Goal: Transaction & Acquisition: Purchase product/service

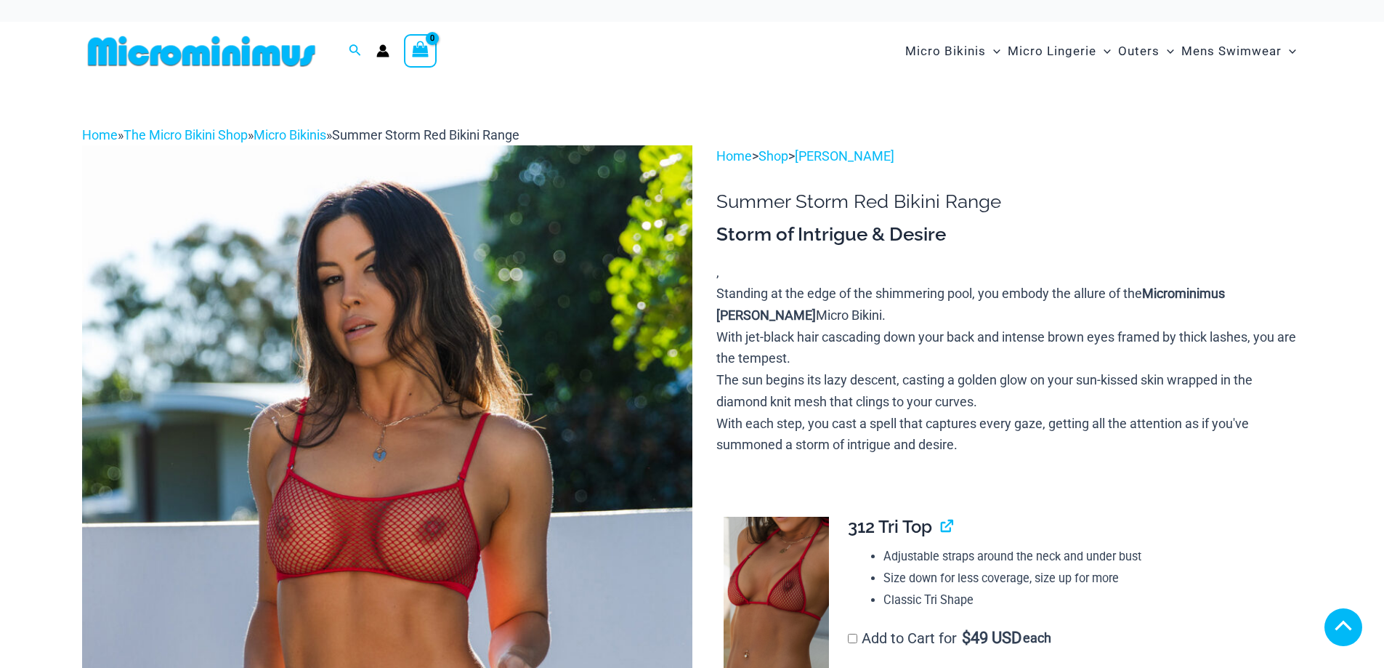
scroll to position [291, 0]
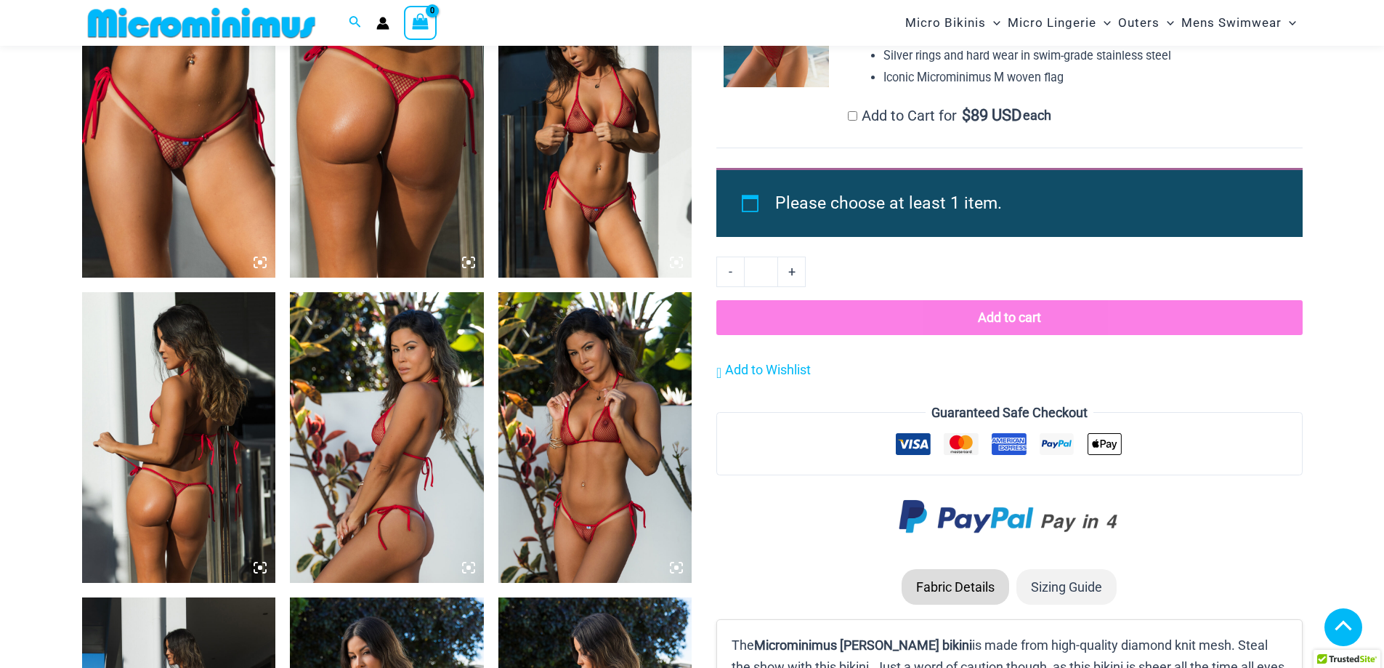
click at [618, 528] on img at bounding box center [595, 437] width 194 height 291
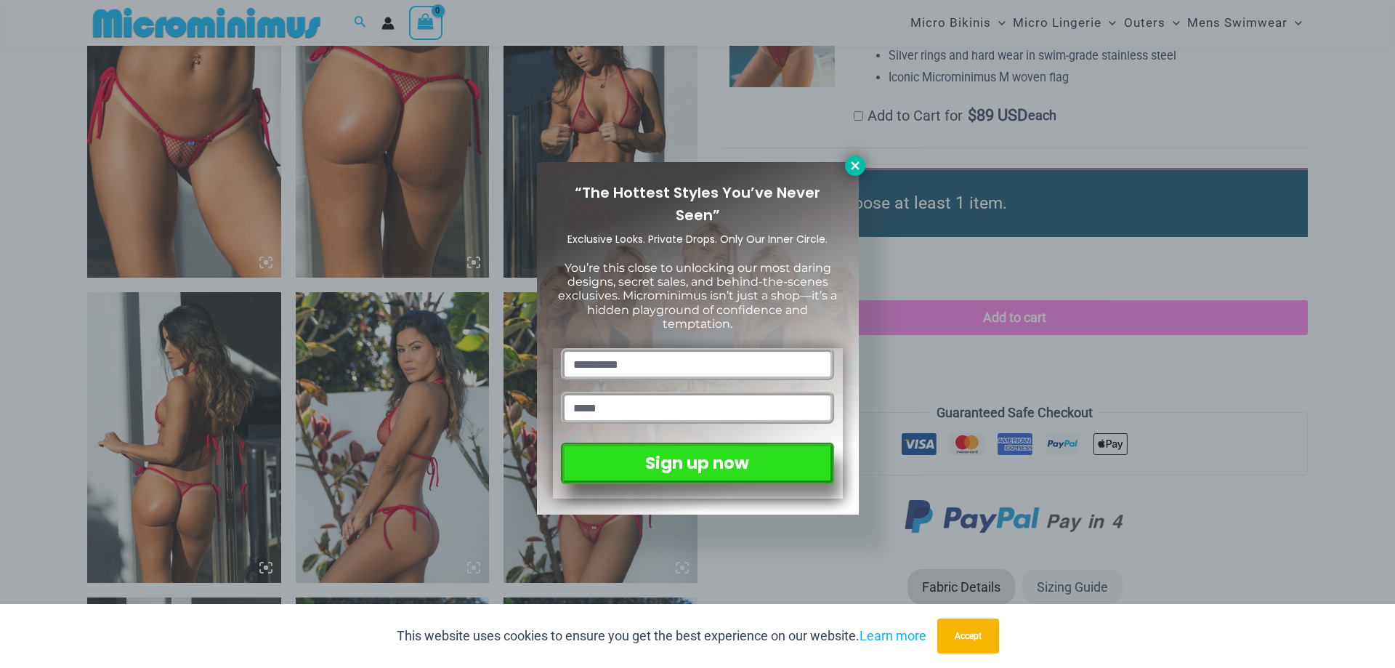
click at [857, 172] on button at bounding box center [855, 165] width 20 height 20
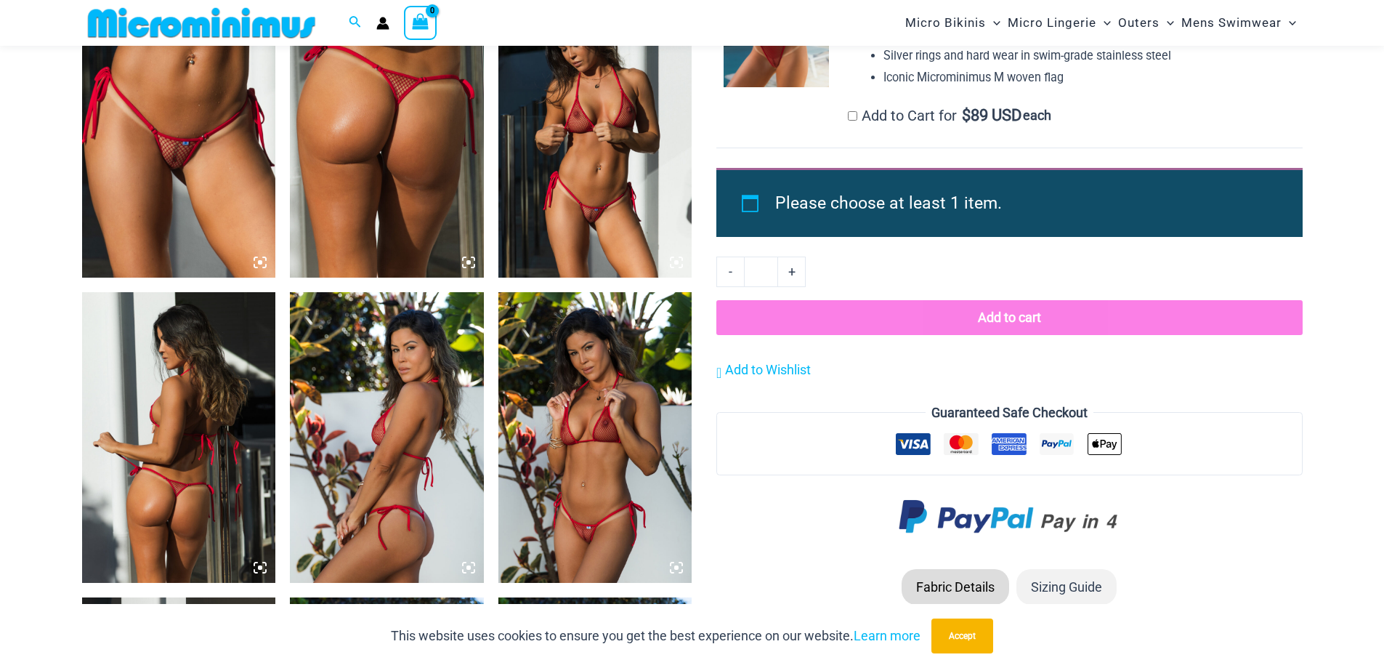
click at [636, 238] on img at bounding box center [595, 132] width 194 height 291
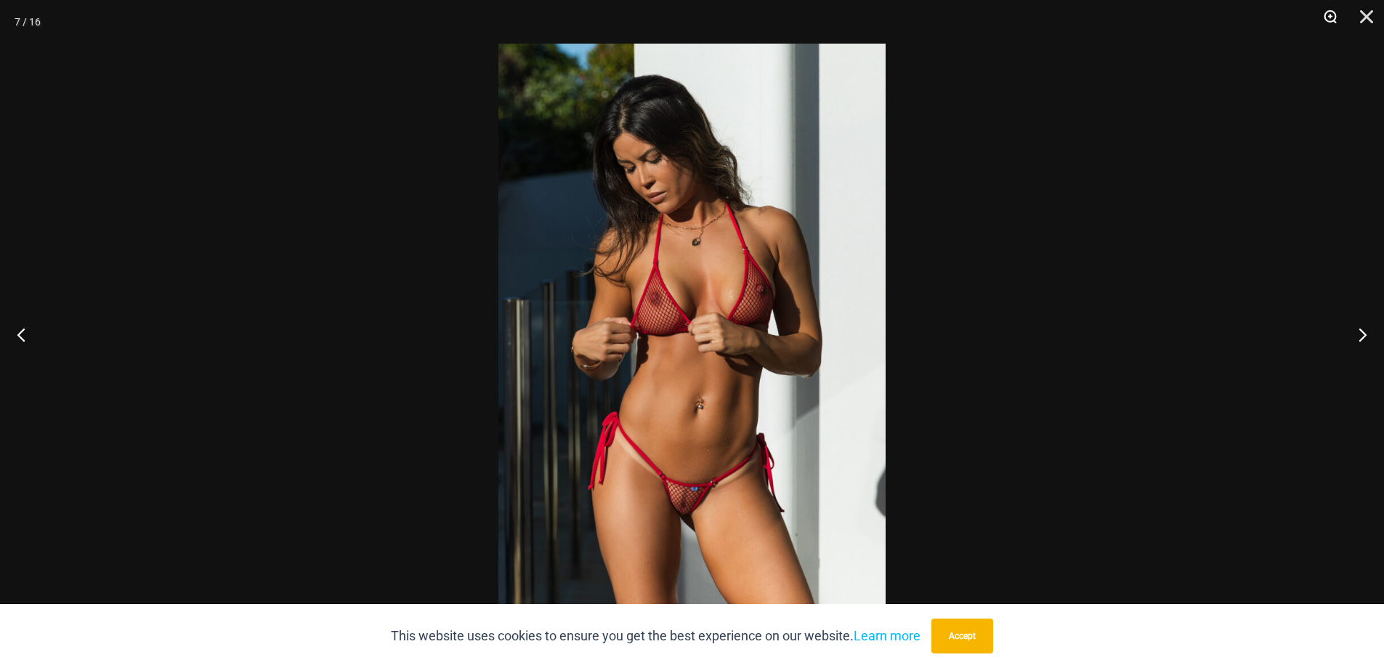
click at [1333, 17] on button "Zoom" at bounding box center [1325, 22] width 36 height 44
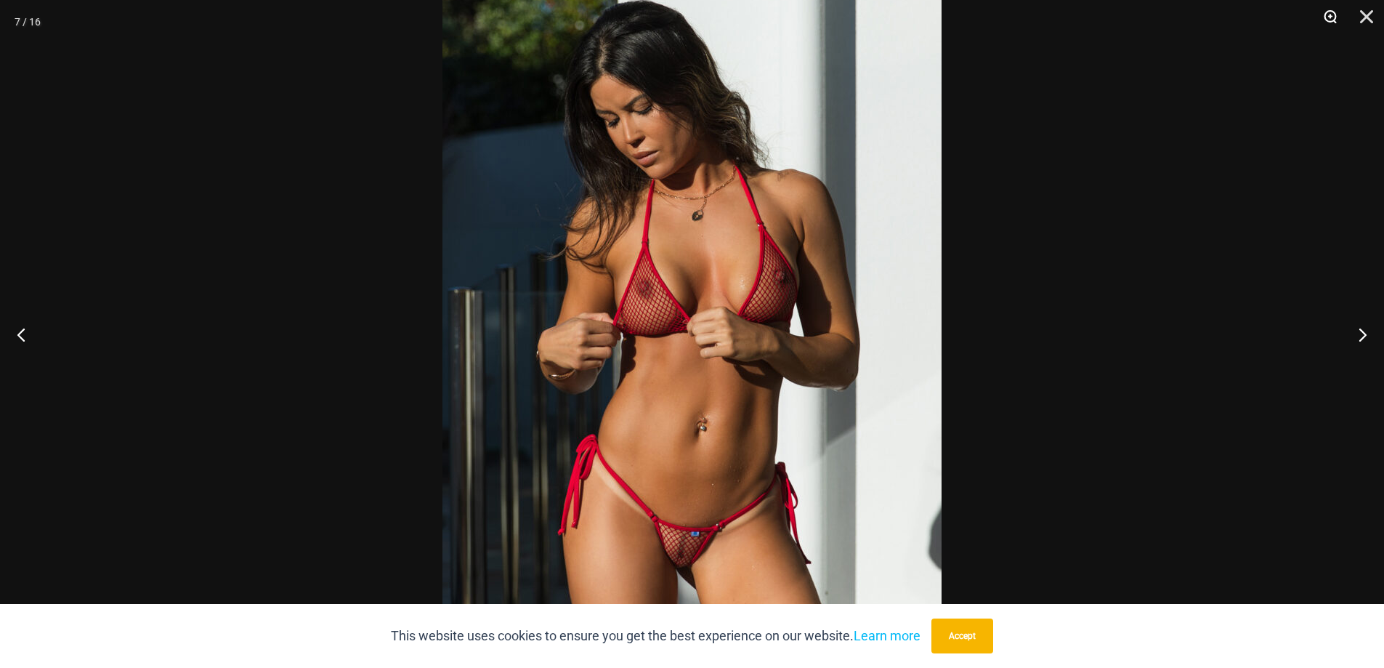
click at [1326, 20] on button "Zoom" at bounding box center [1325, 22] width 36 height 44
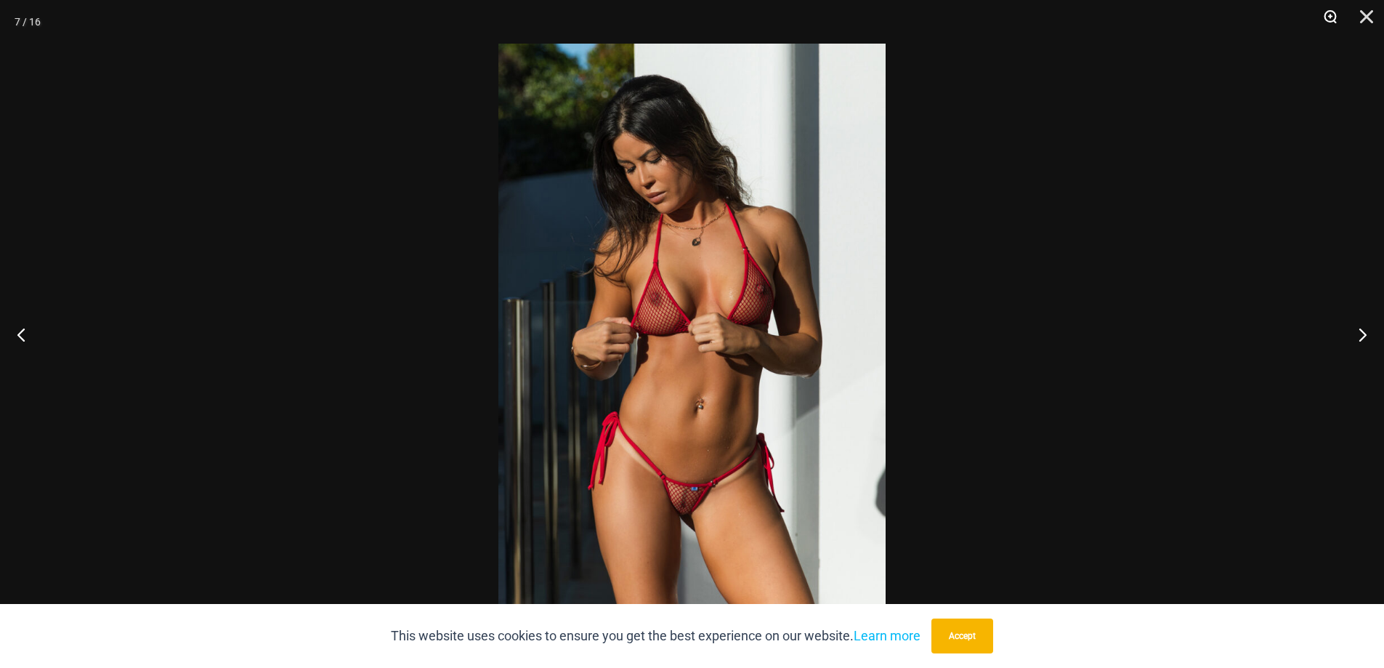
click at [1327, 20] on button "Zoom" at bounding box center [1325, 22] width 36 height 44
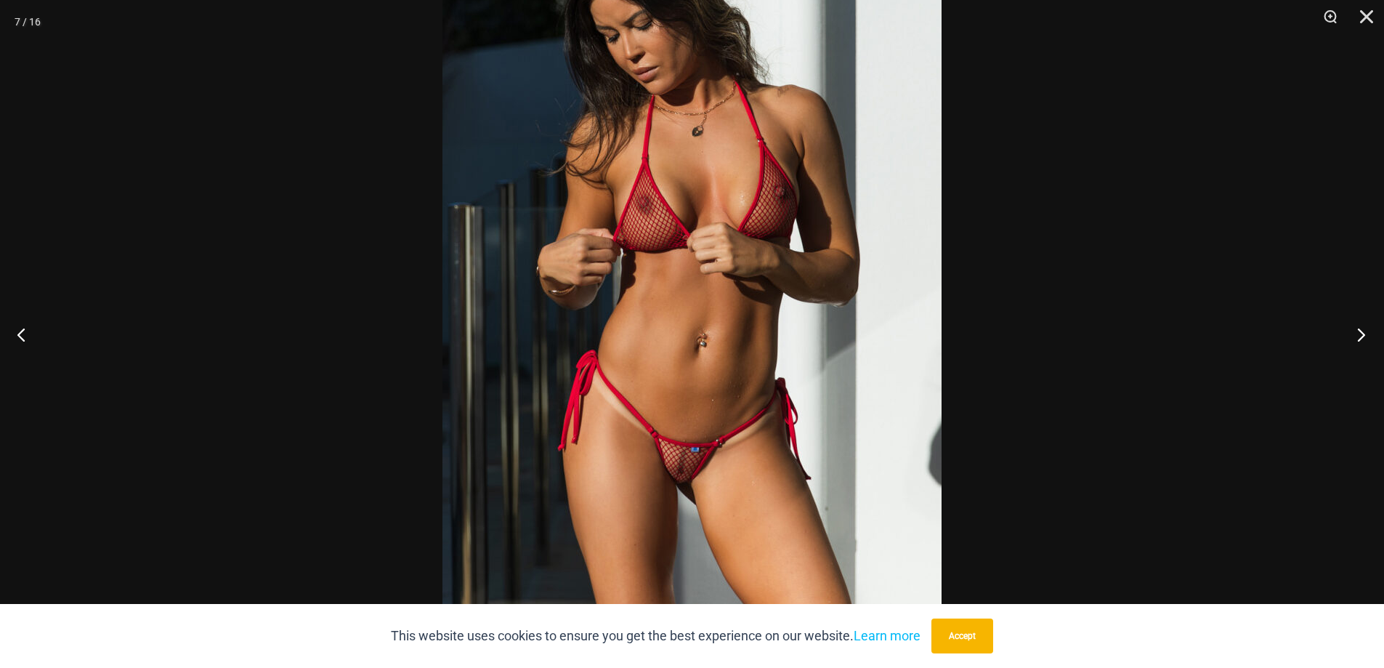
click at [1358, 338] on button "Next" at bounding box center [1356, 334] width 54 height 73
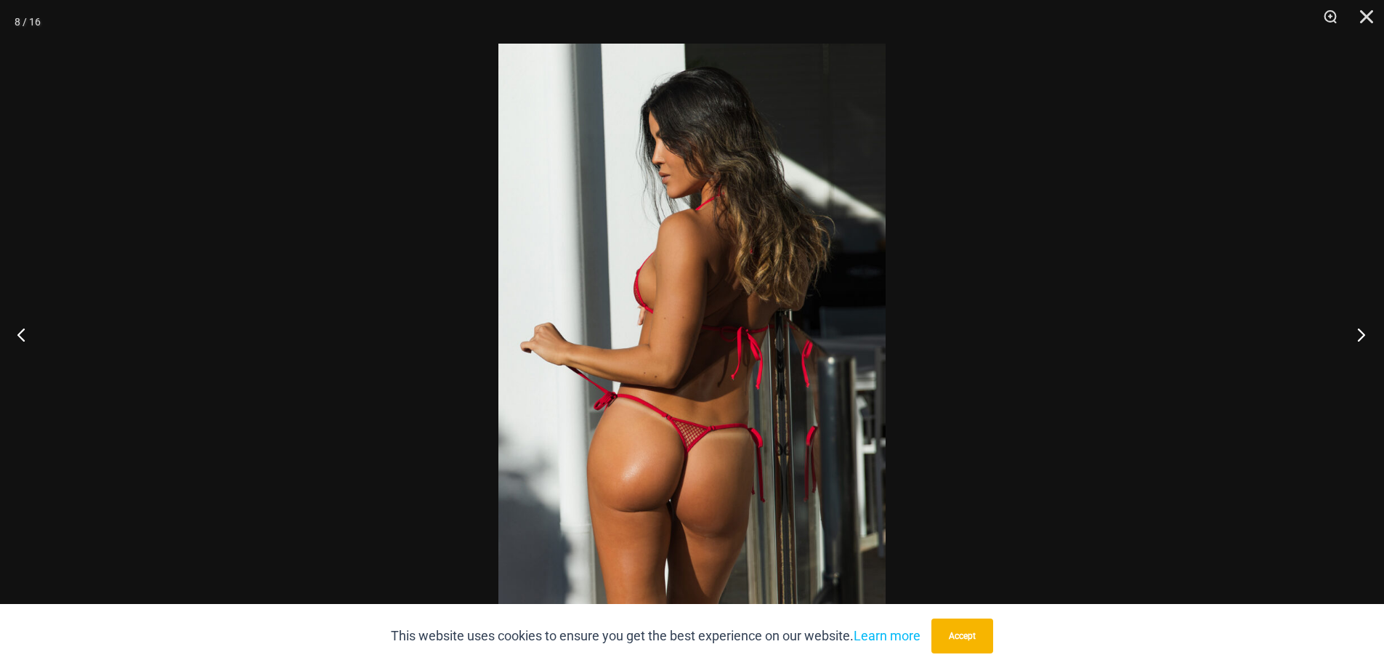
click at [1358, 338] on button "Next" at bounding box center [1356, 334] width 54 height 73
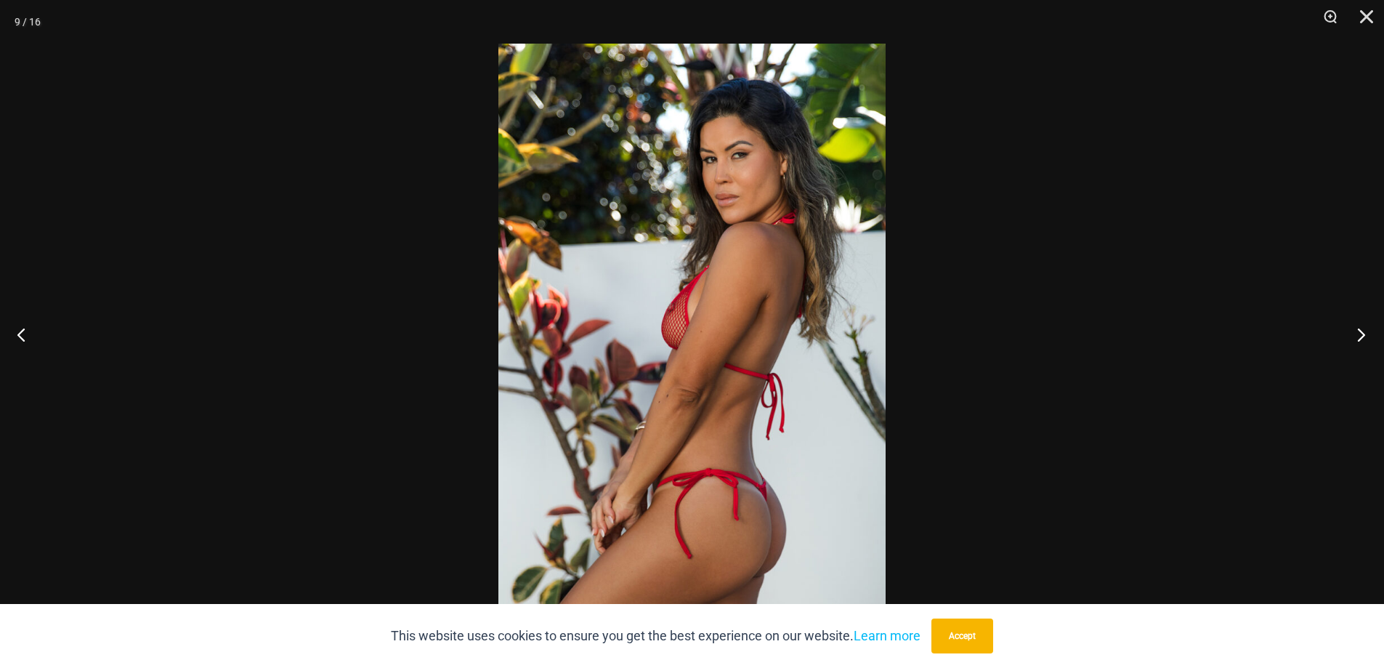
click at [1358, 339] on button "Next" at bounding box center [1356, 334] width 54 height 73
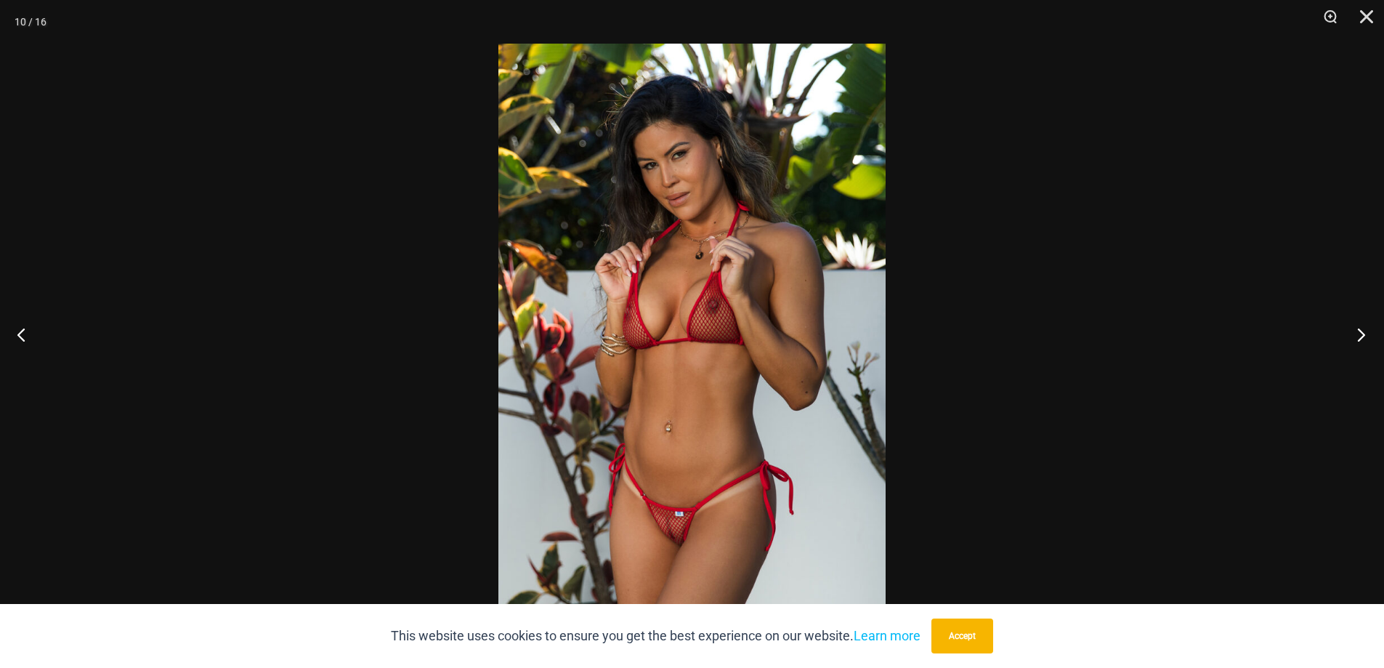
click at [1358, 340] on button "Next" at bounding box center [1356, 334] width 54 height 73
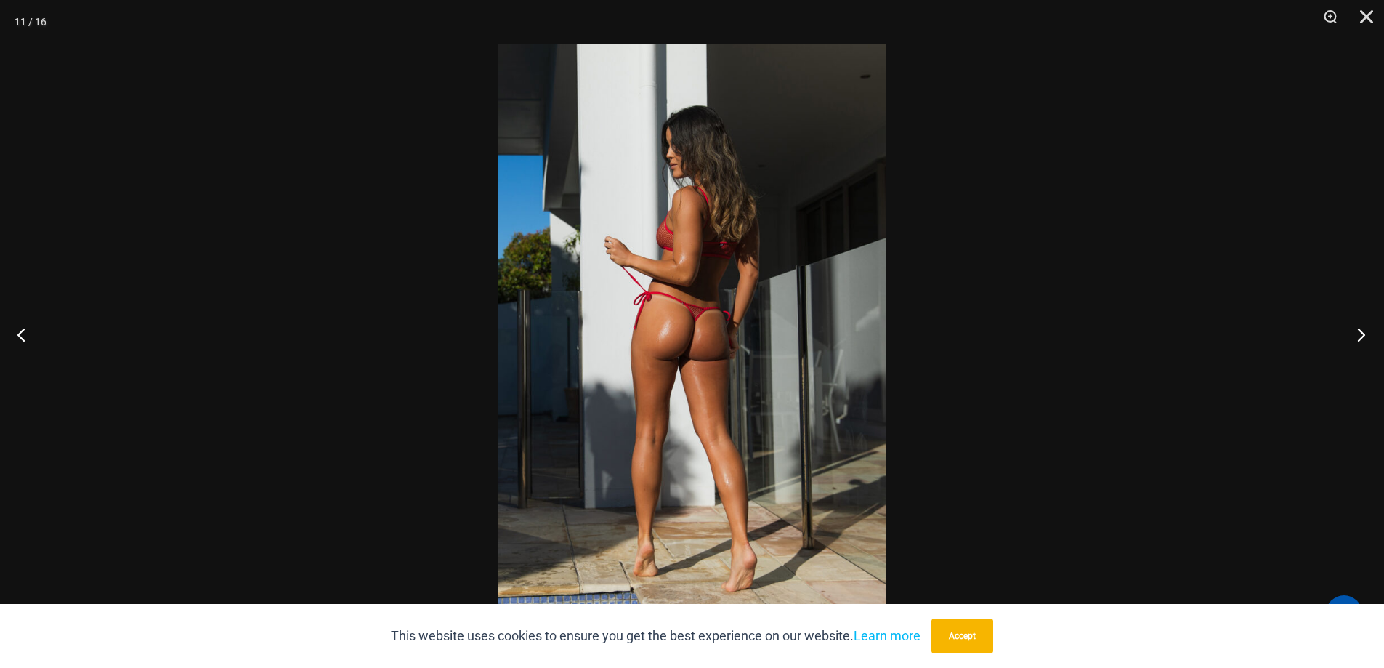
click at [1351, 340] on button "Next" at bounding box center [1356, 334] width 54 height 73
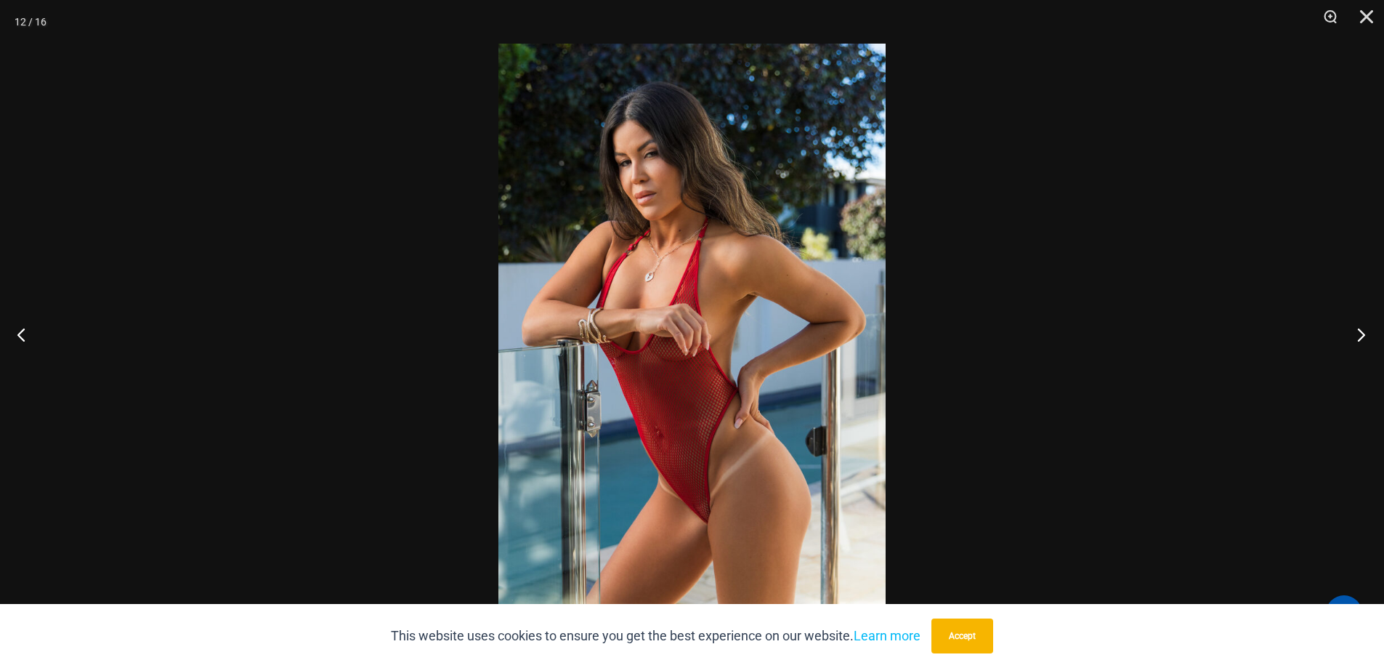
click at [1351, 340] on button "Next" at bounding box center [1356, 334] width 54 height 73
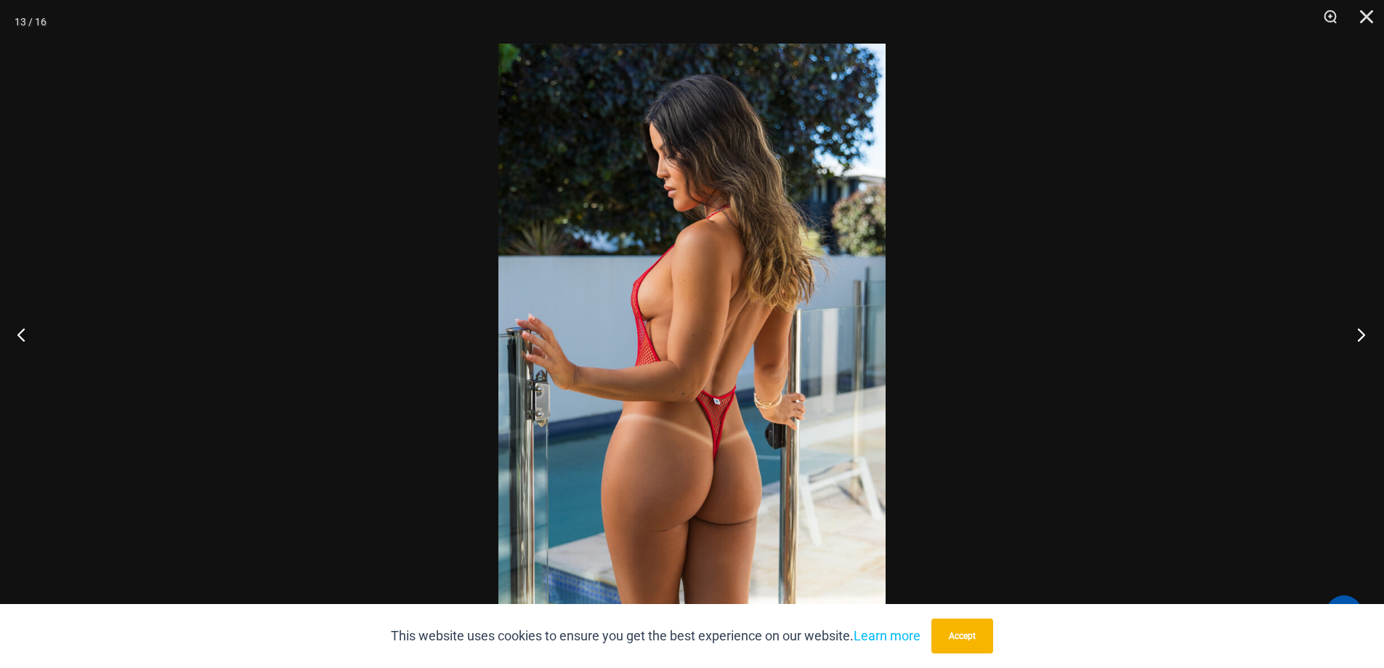
click at [1351, 340] on button "Next" at bounding box center [1356, 334] width 54 height 73
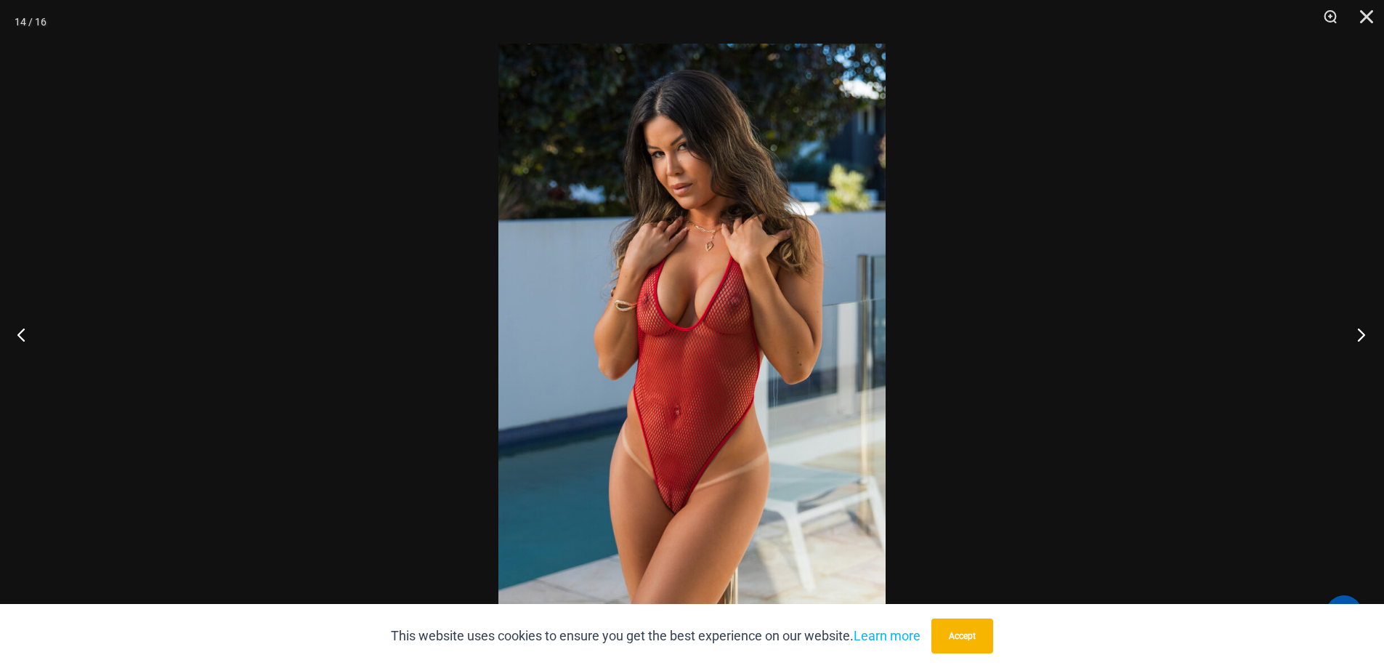
click at [1351, 340] on button "Next" at bounding box center [1356, 334] width 54 height 73
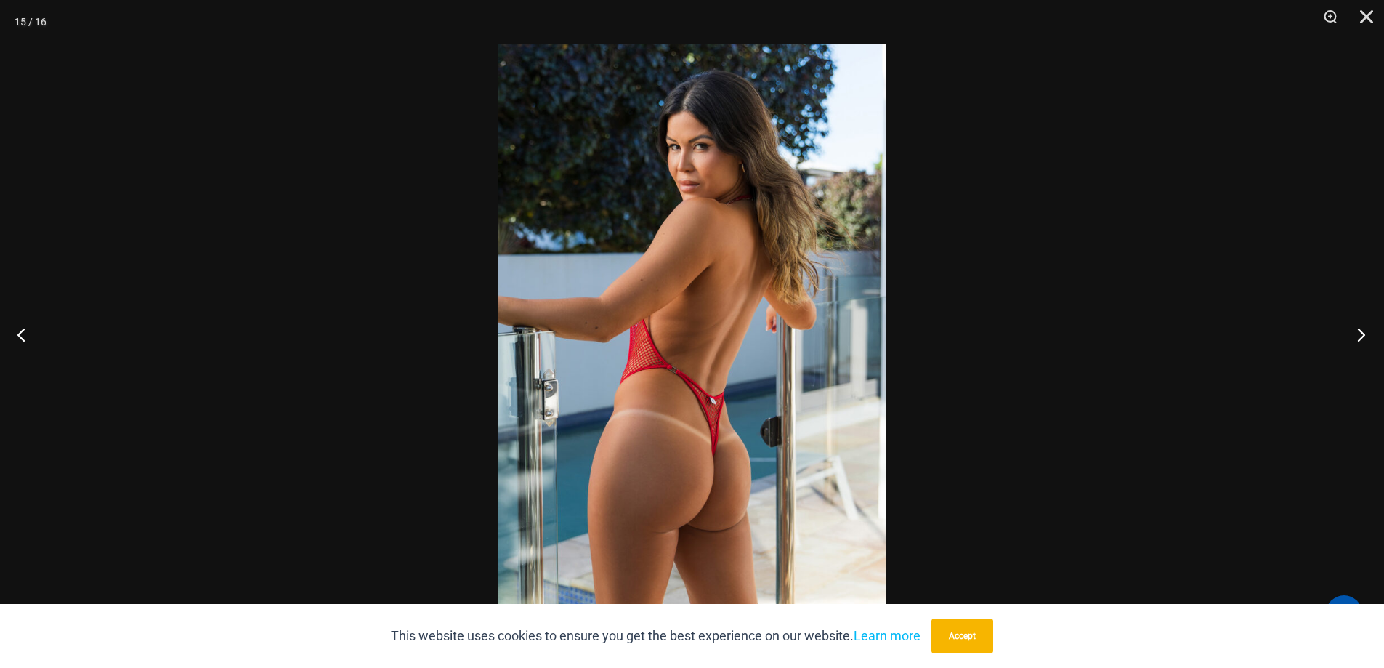
click at [1351, 340] on button "Next" at bounding box center [1356, 334] width 54 height 73
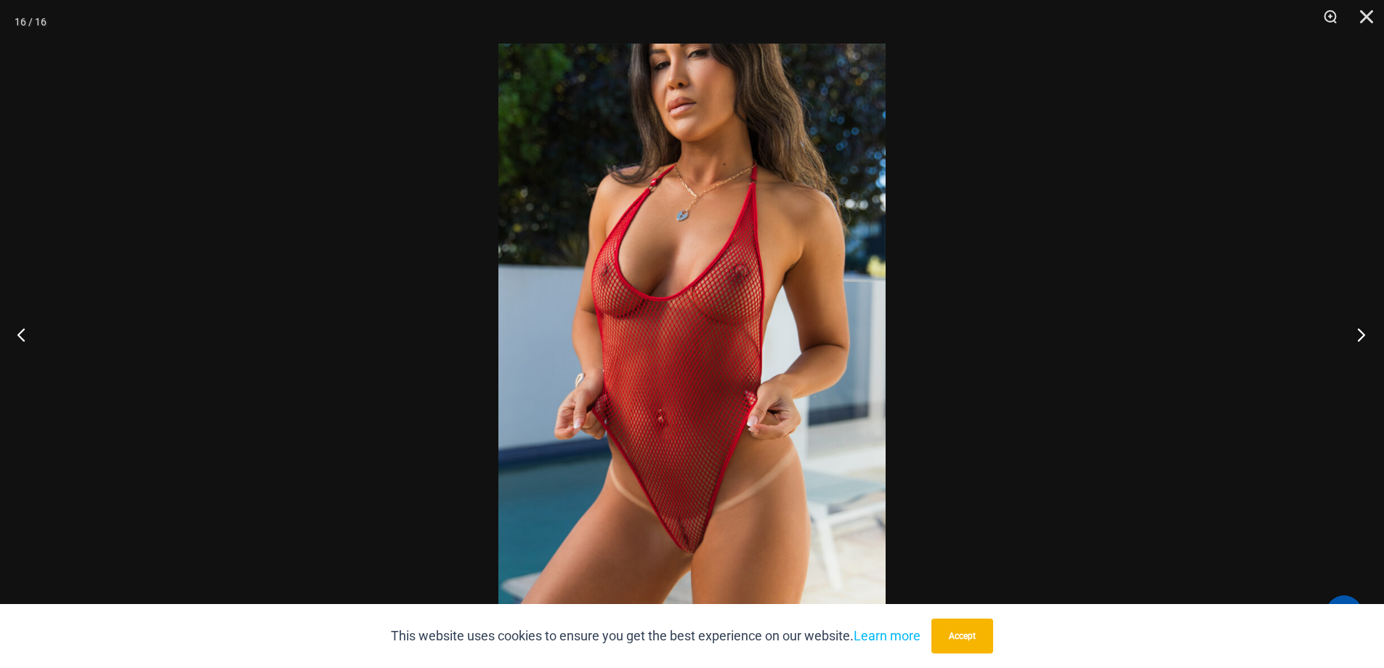
click at [1351, 340] on button "Next" at bounding box center [1356, 334] width 54 height 73
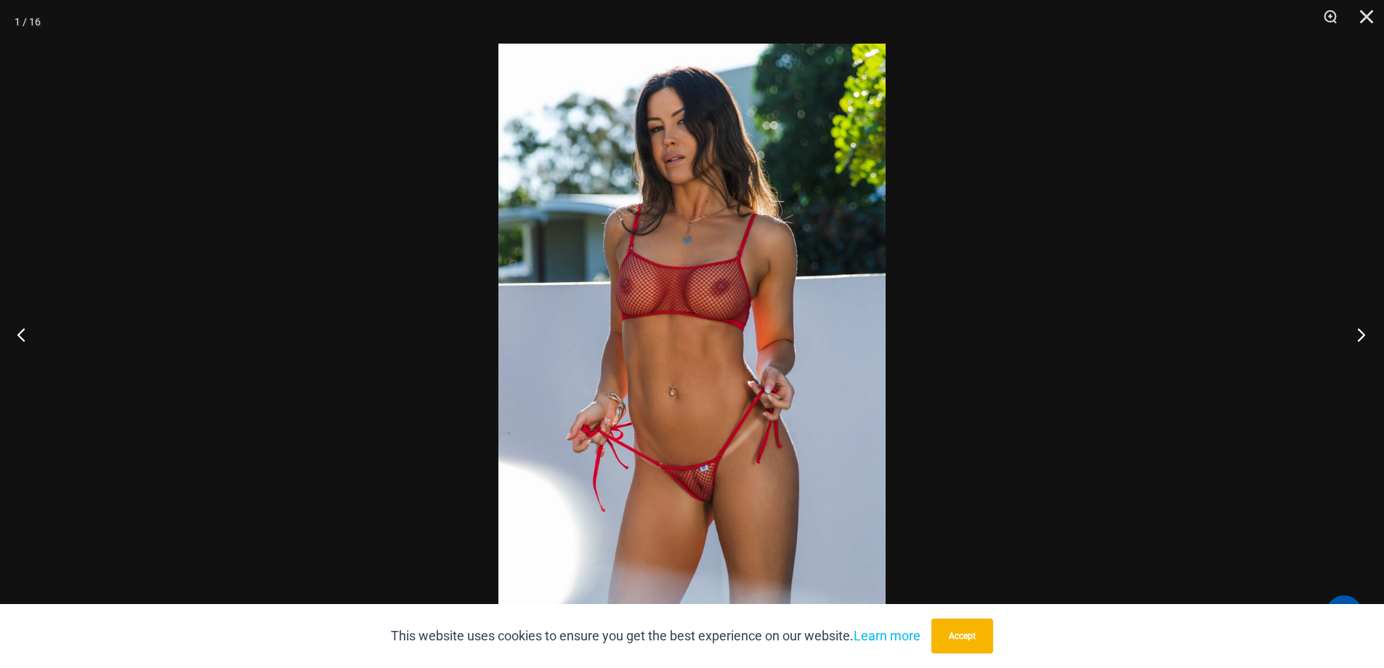
click at [1351, 340] on button "Next" at bounding box center [1356, 334] width 54 height 73
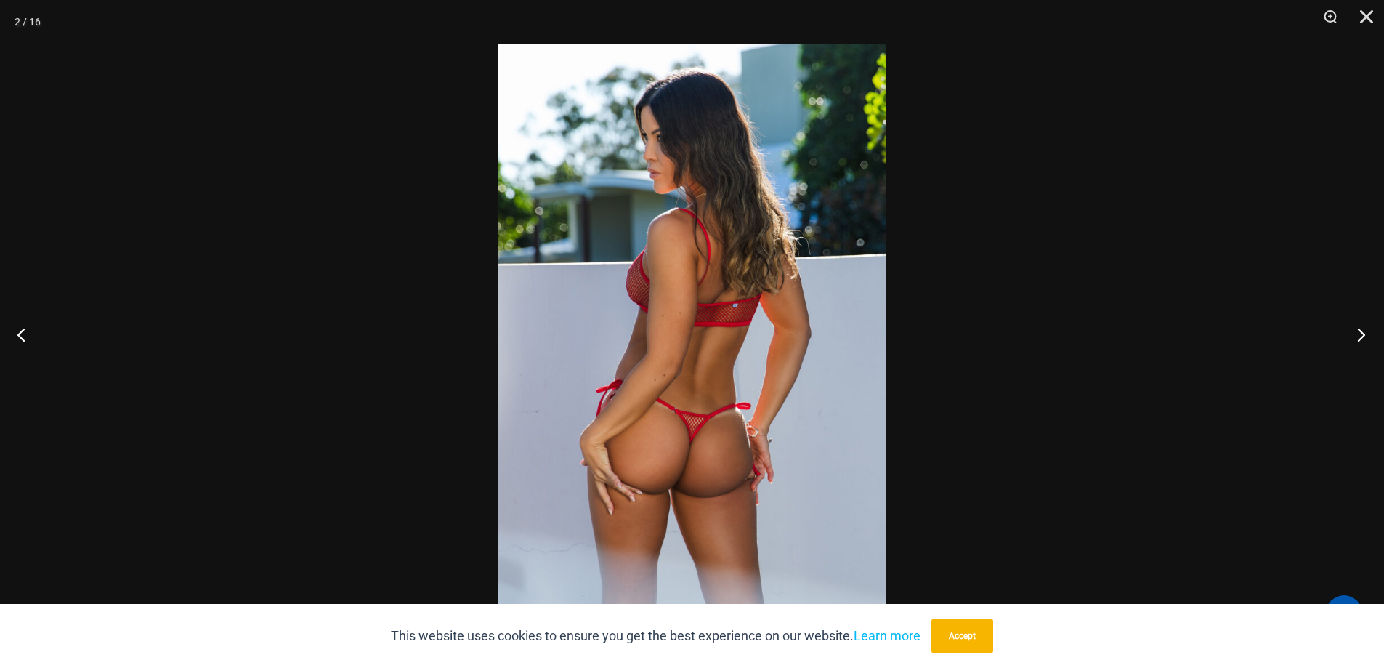
click at [1351, 341] on button "Next" at bounding box center [1356, 334] width 54 height 73
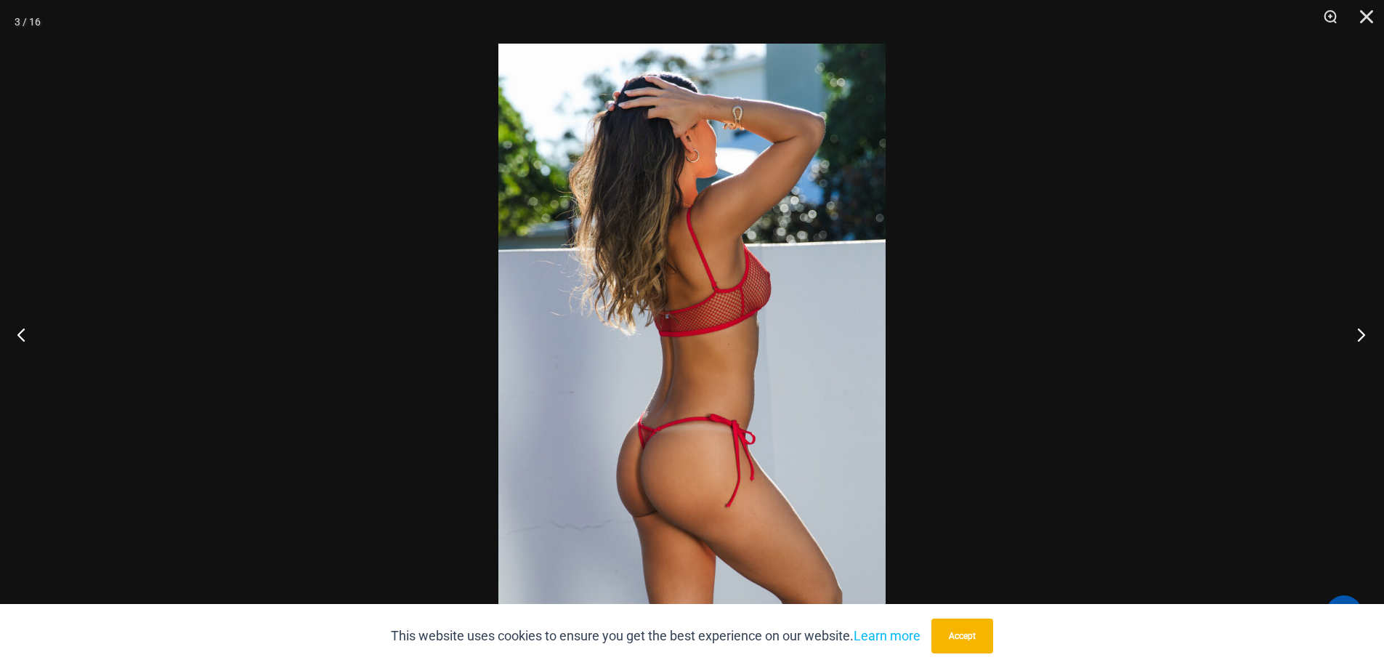
click at [1351, 341] on button "Next" at bounding box center [1356, 334] width 54 height 73
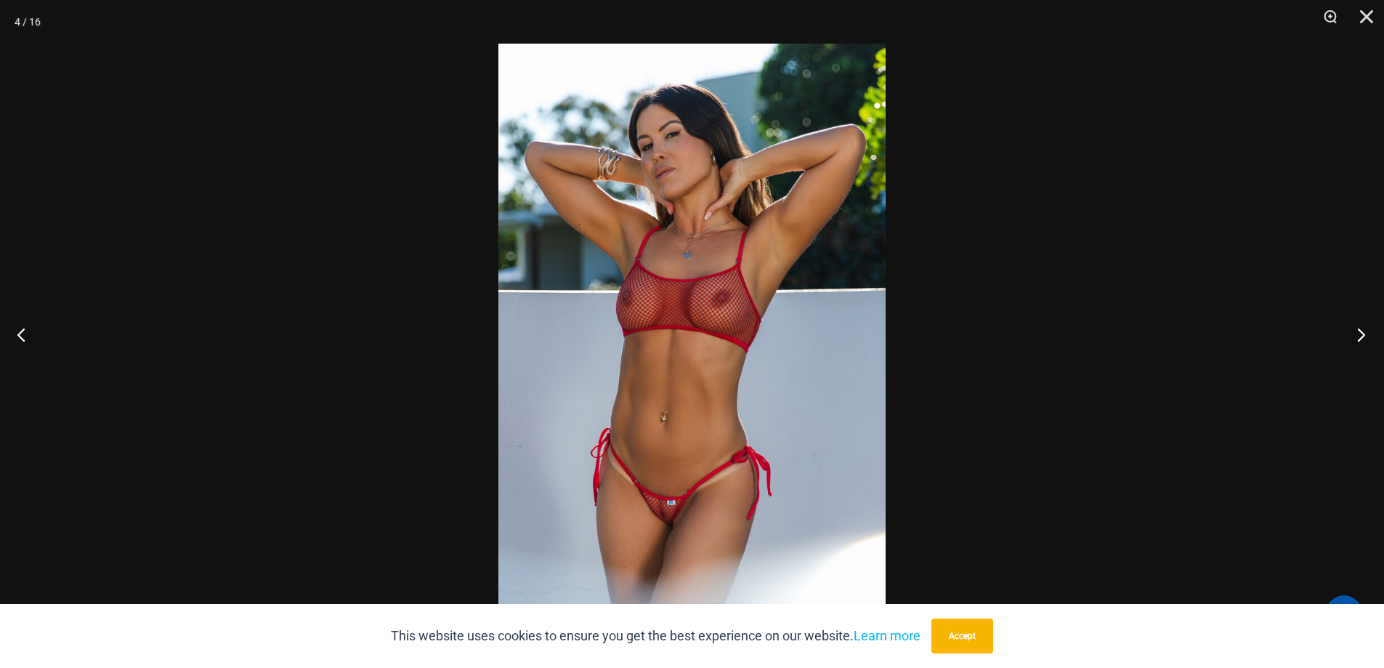
click at [1357, 341] on button "Next" at bounding box center [1356, 334] width 54 height 73
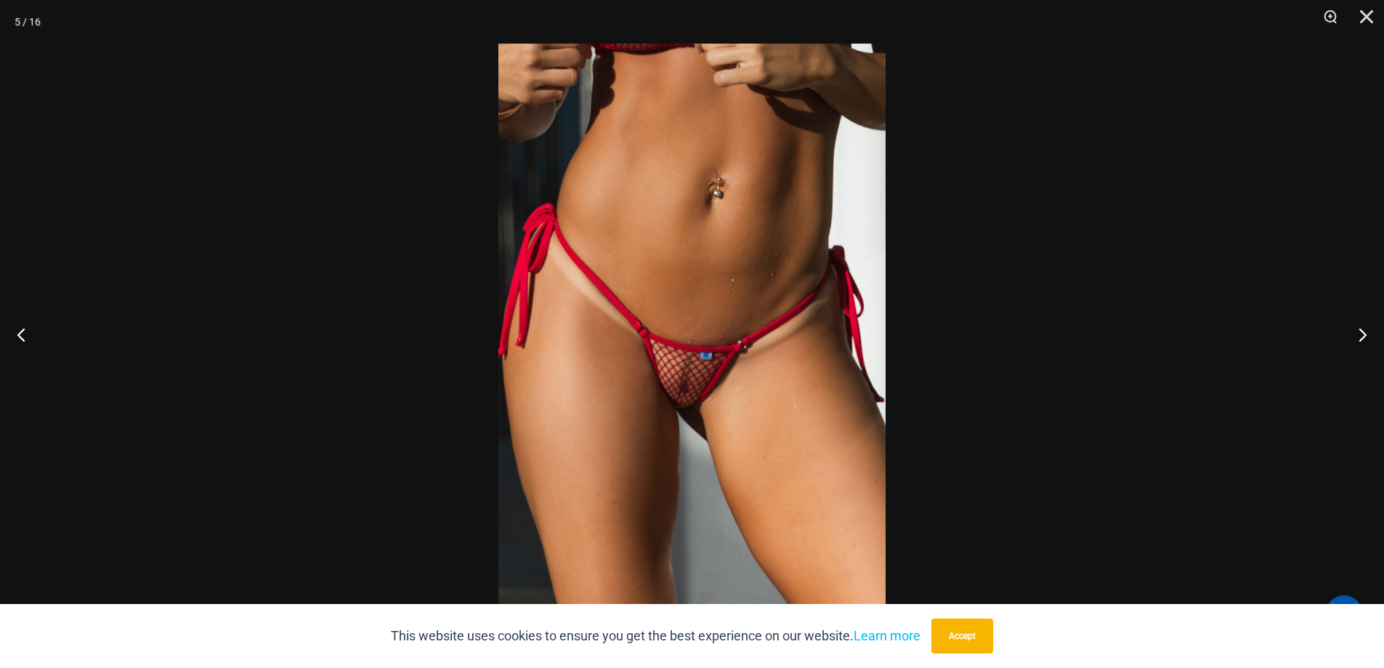
click at [740, 387] on img at bounding box center [691, 334] width 387 height 580
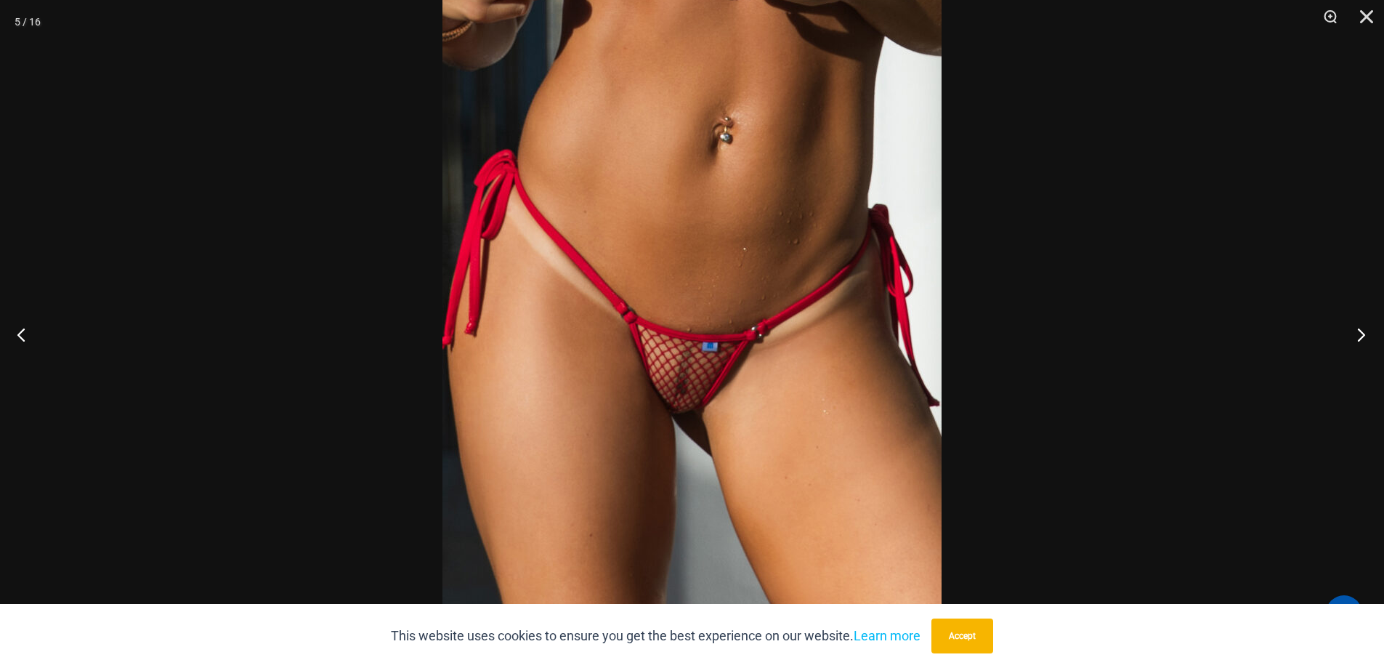
click at [1359, 341] on button "Next" at bounding box center [1356, 334] width 54 height 73
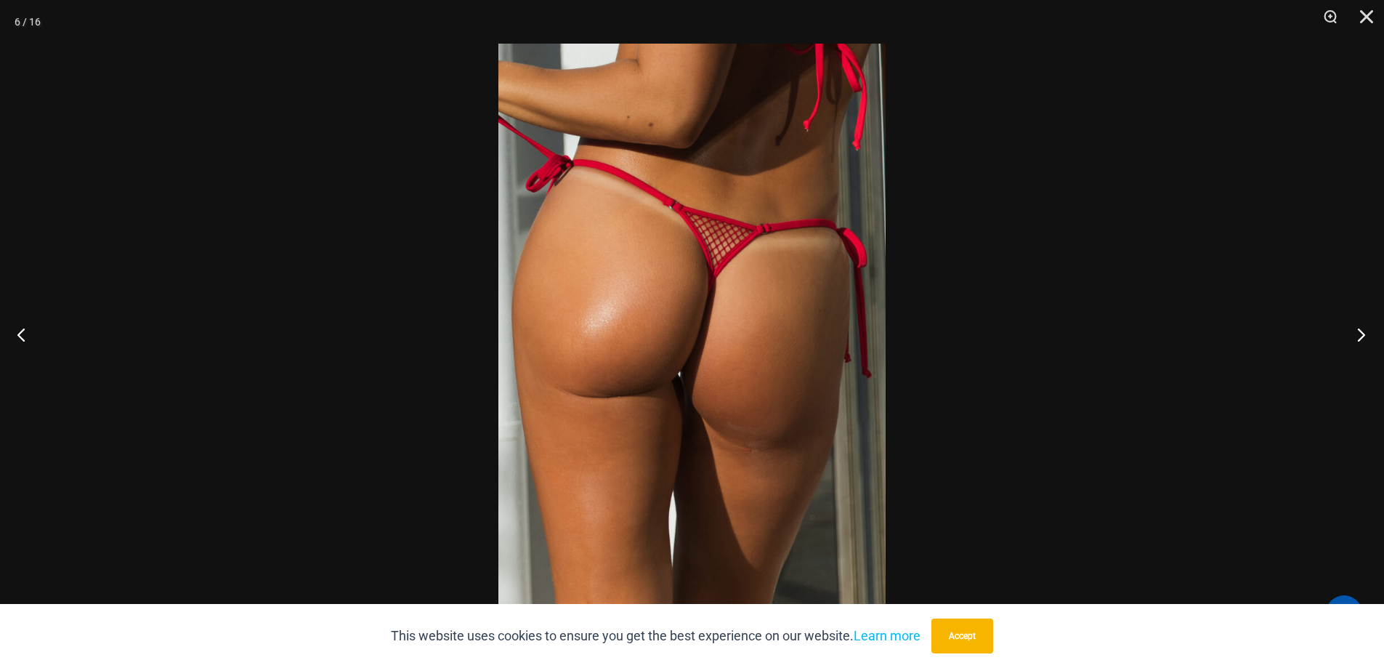
click at [1351, 344] on button "Next" at bounding box center [1356, 334] width 54 height 73
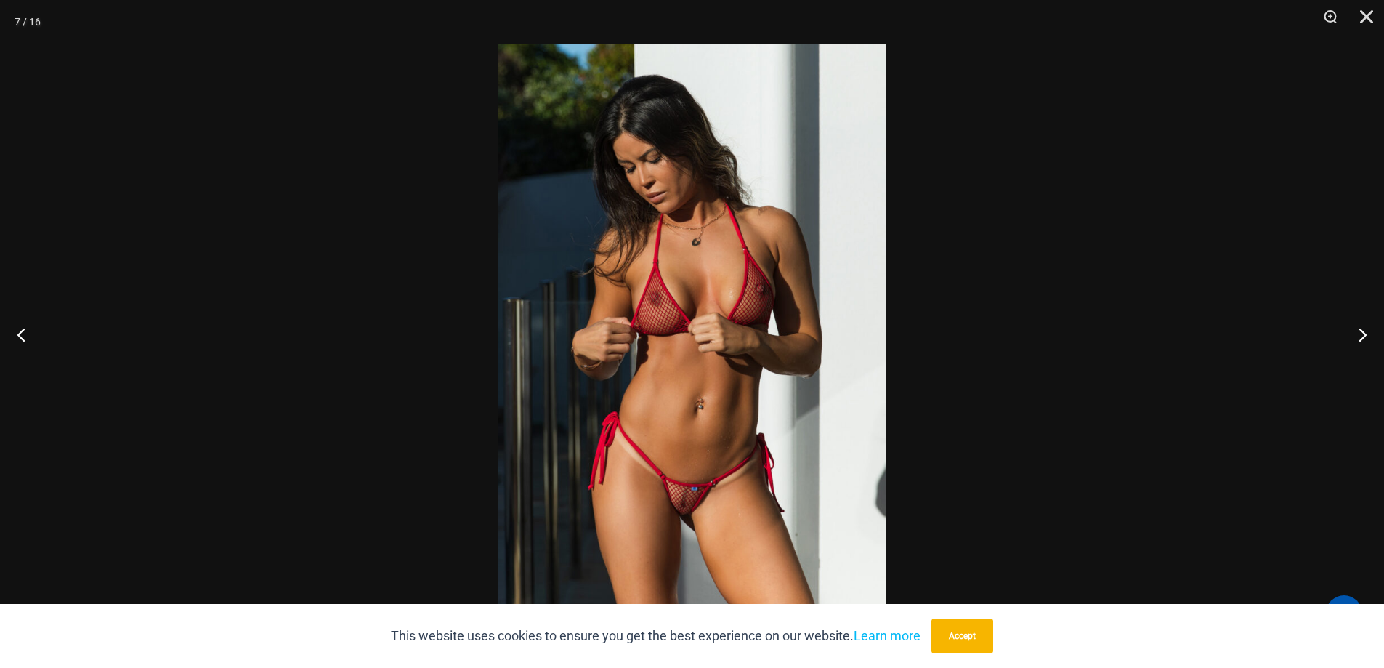
click at [728, 367] on img at bounding box center [691, 334] width 387 height 580
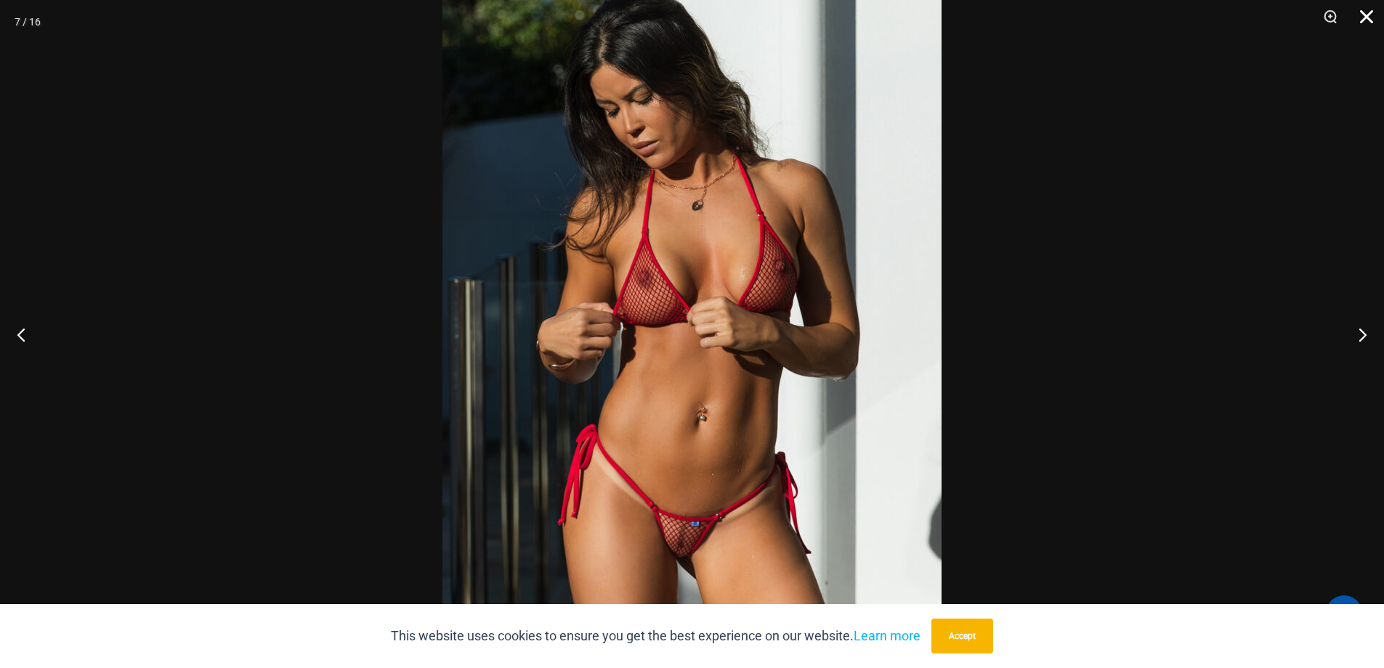
click at [1366, 12] on button "Close" at bounding box center [1361, 22] width 36 height 44
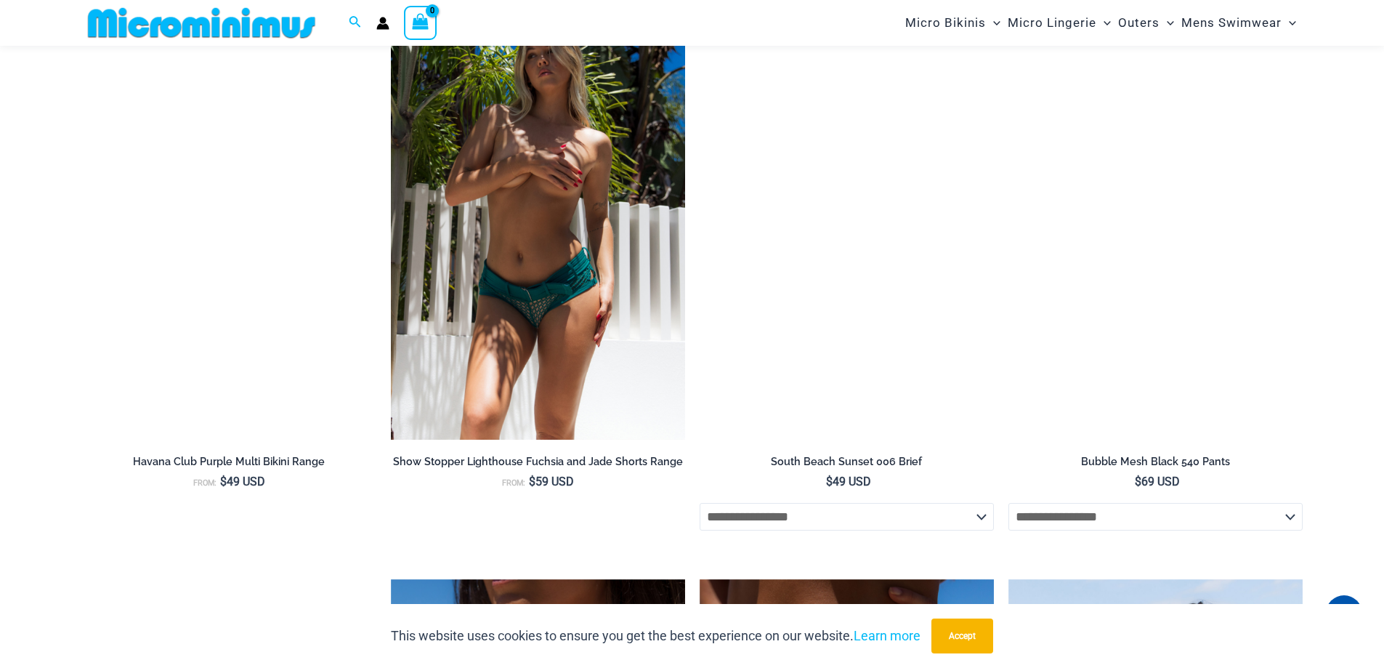
scroll to position [3196, 0]
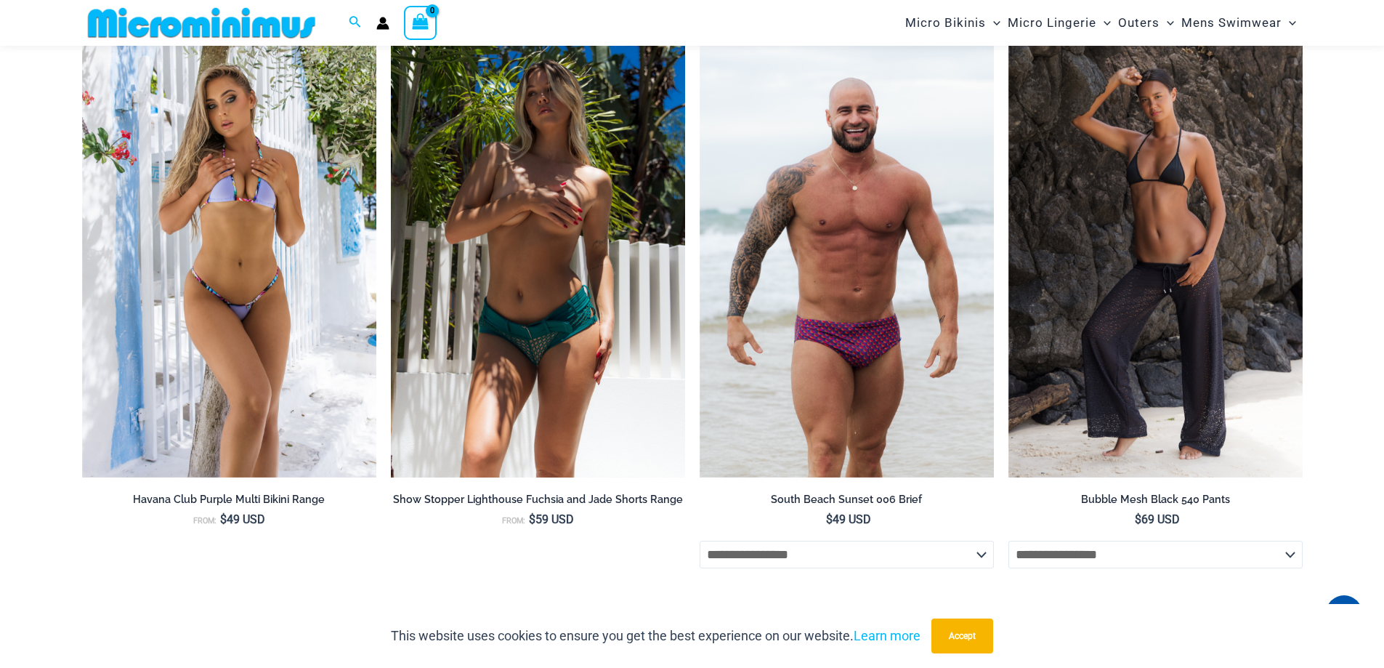
click at [602, 299] on img at bounding box center [538, 257] width 294 height 442
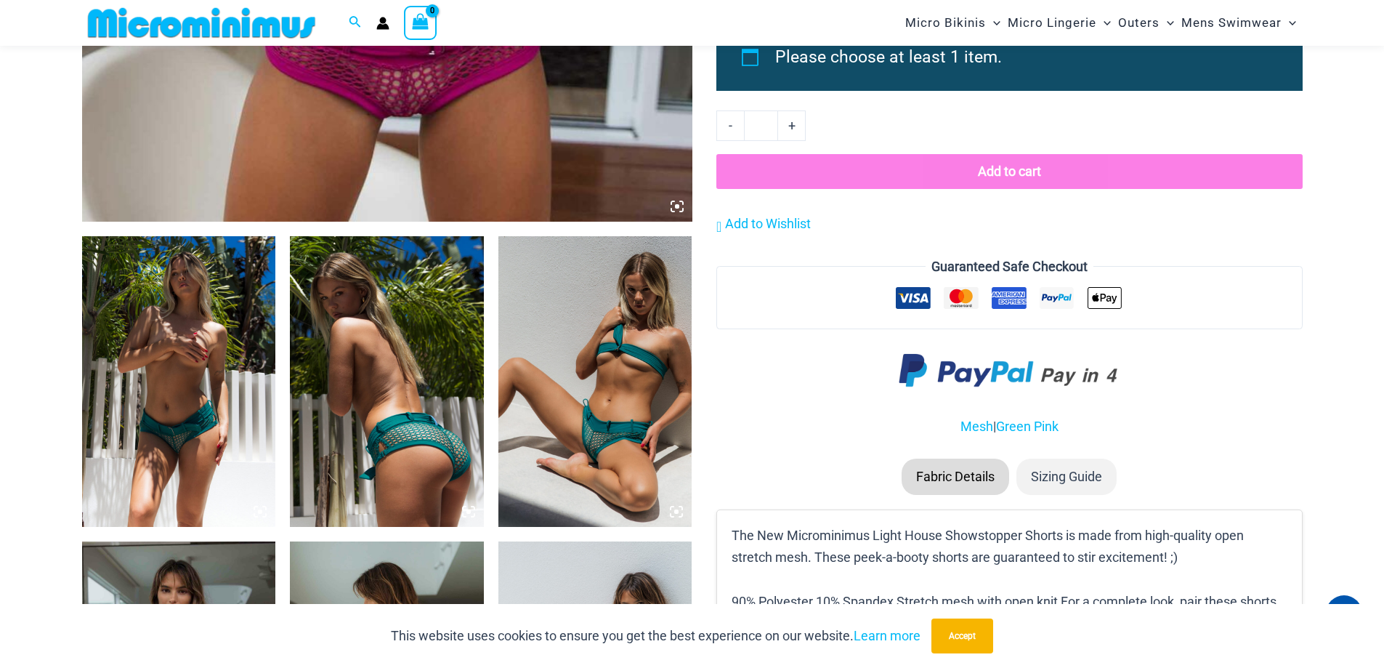
scroll to position [859, 0]
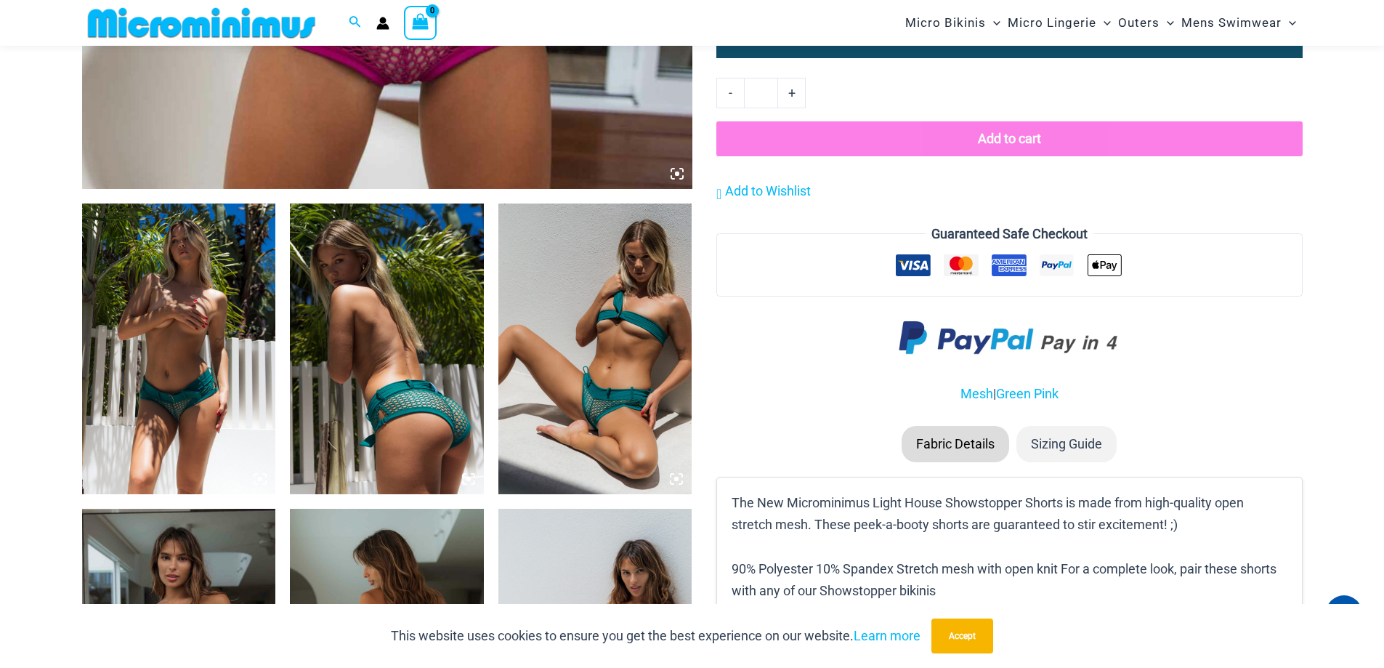
click at [602, 406] on img at bounding box center [595, 348] width 194 height 291
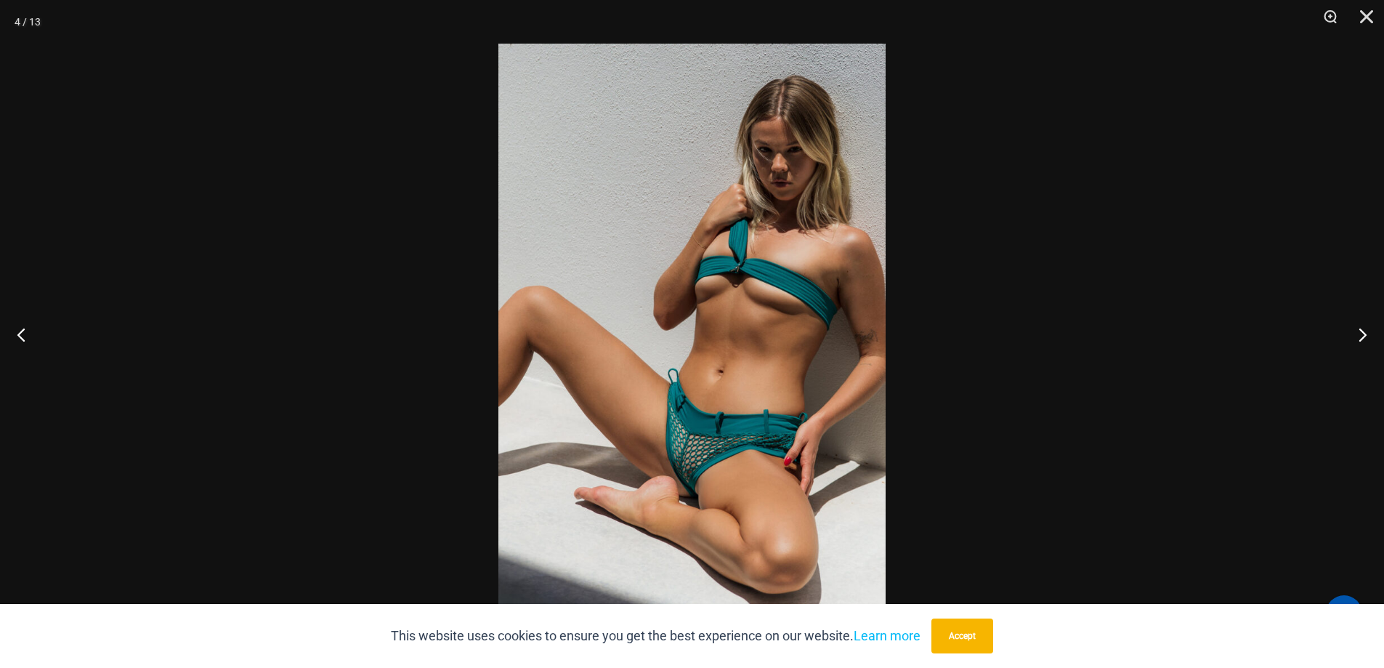
click at [727, 376] on img at bounding box center [691, 334] width 387 height 580
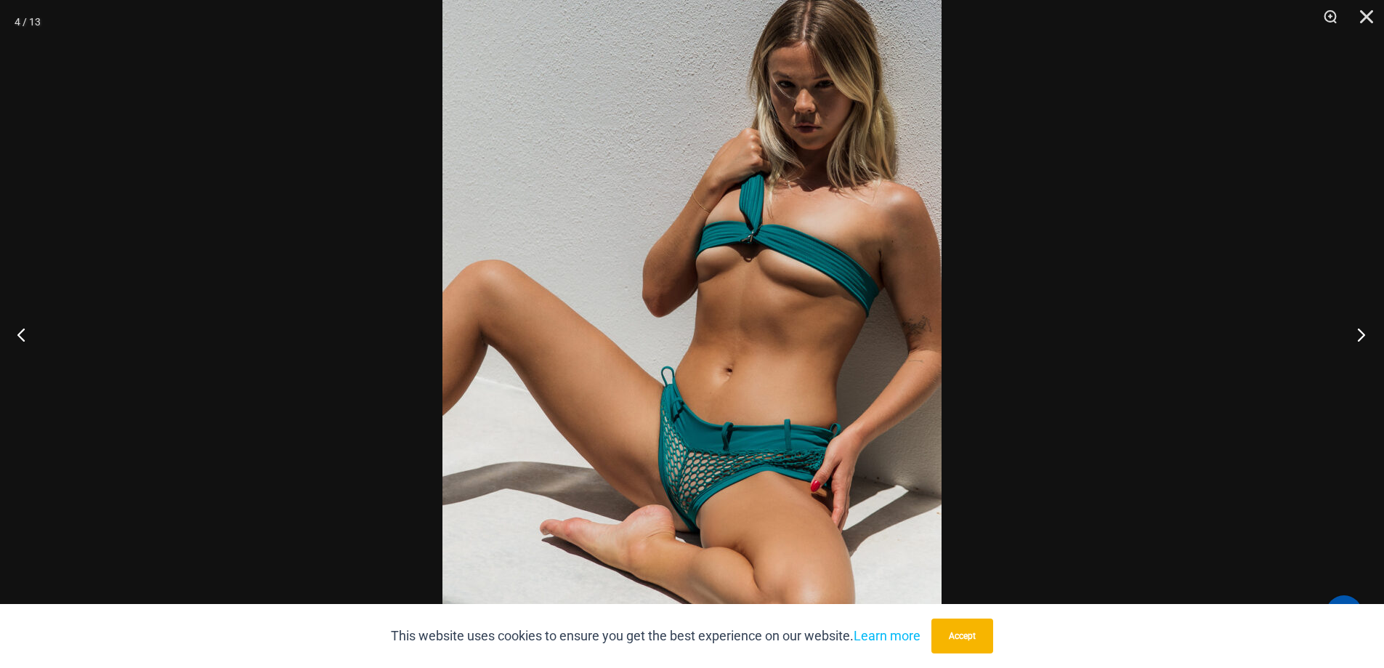
click at [1356, 344] on button "Next" at bounding box center [1356, 334] width 54 height 73
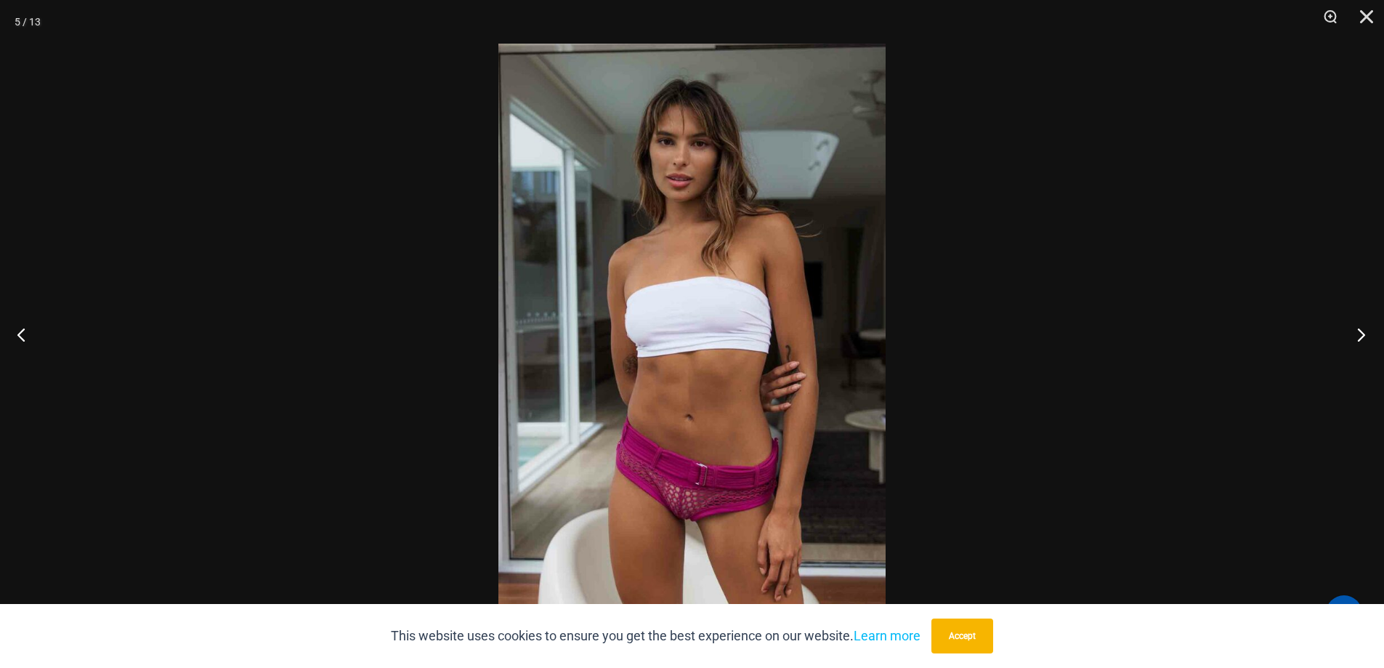
click at [1356, 344] on button "Next" at bounding box center [1356, 334] width 54 height 73
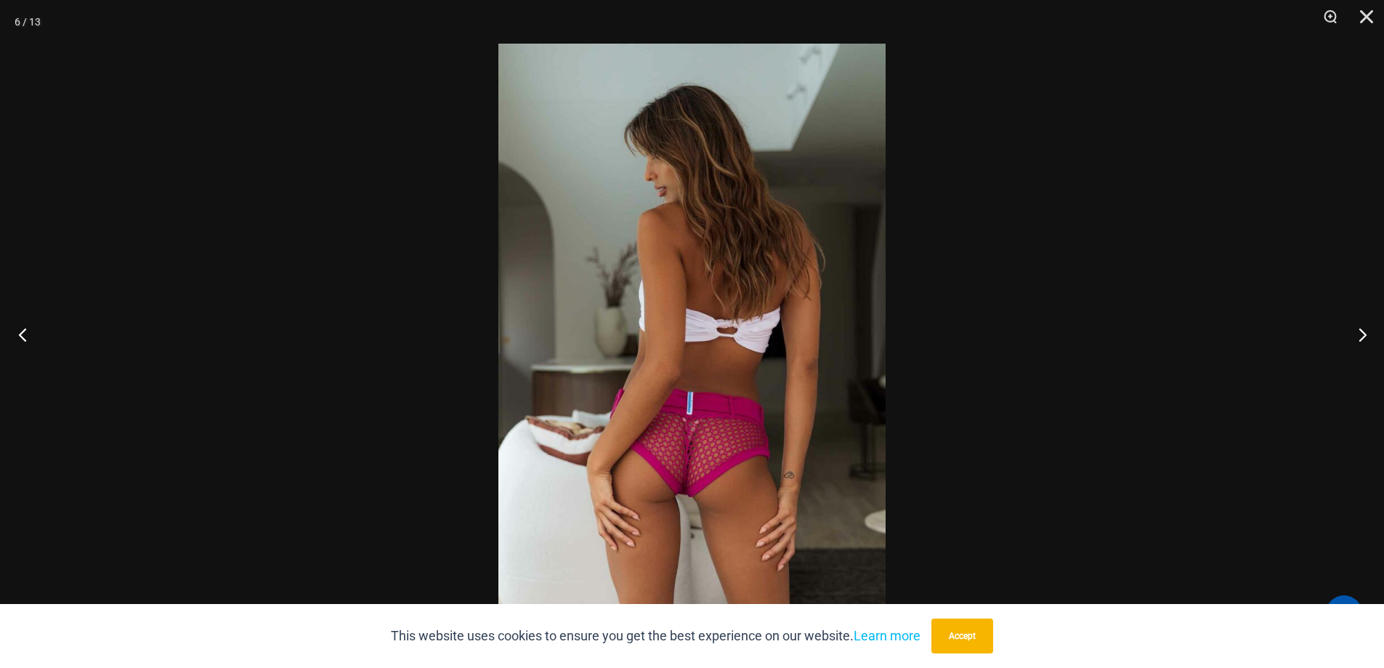
click at [23, 338] on button "Previous" at bounding box center [27, 334] width 54 height 73
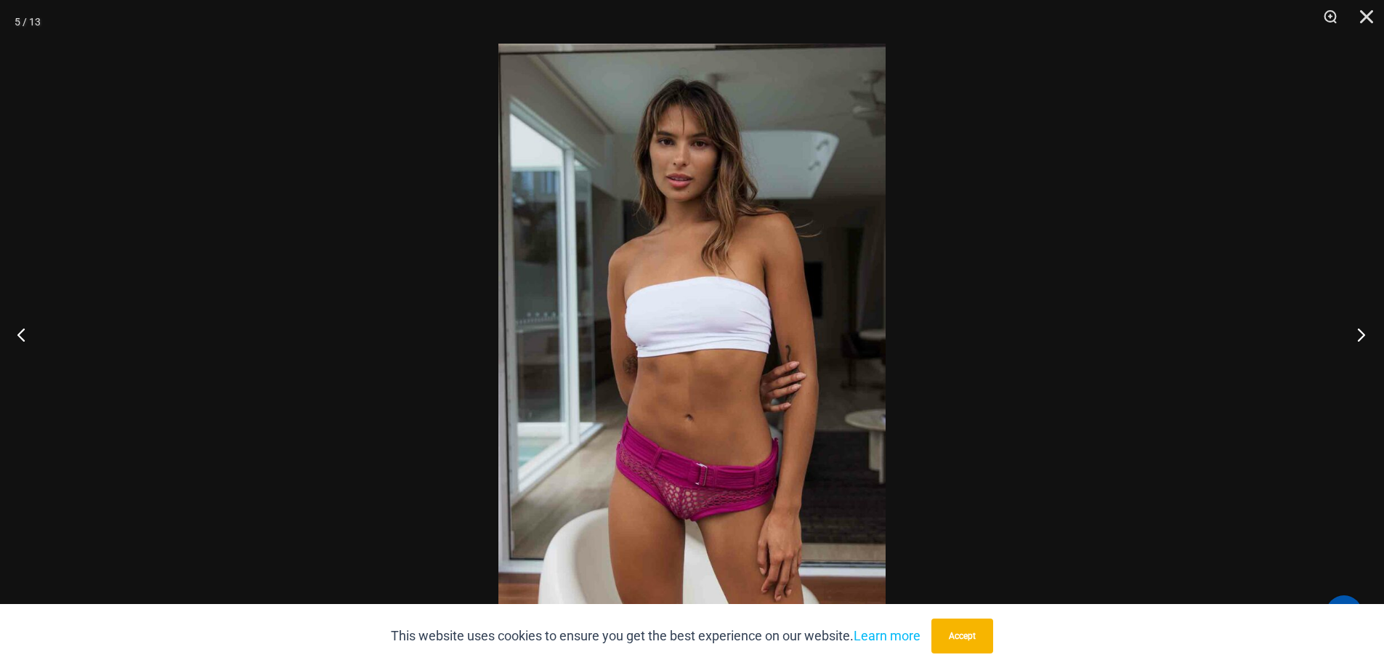
click at [1356, 337] on button "Next" at bounding box center [1356, 334] width 54 height 73
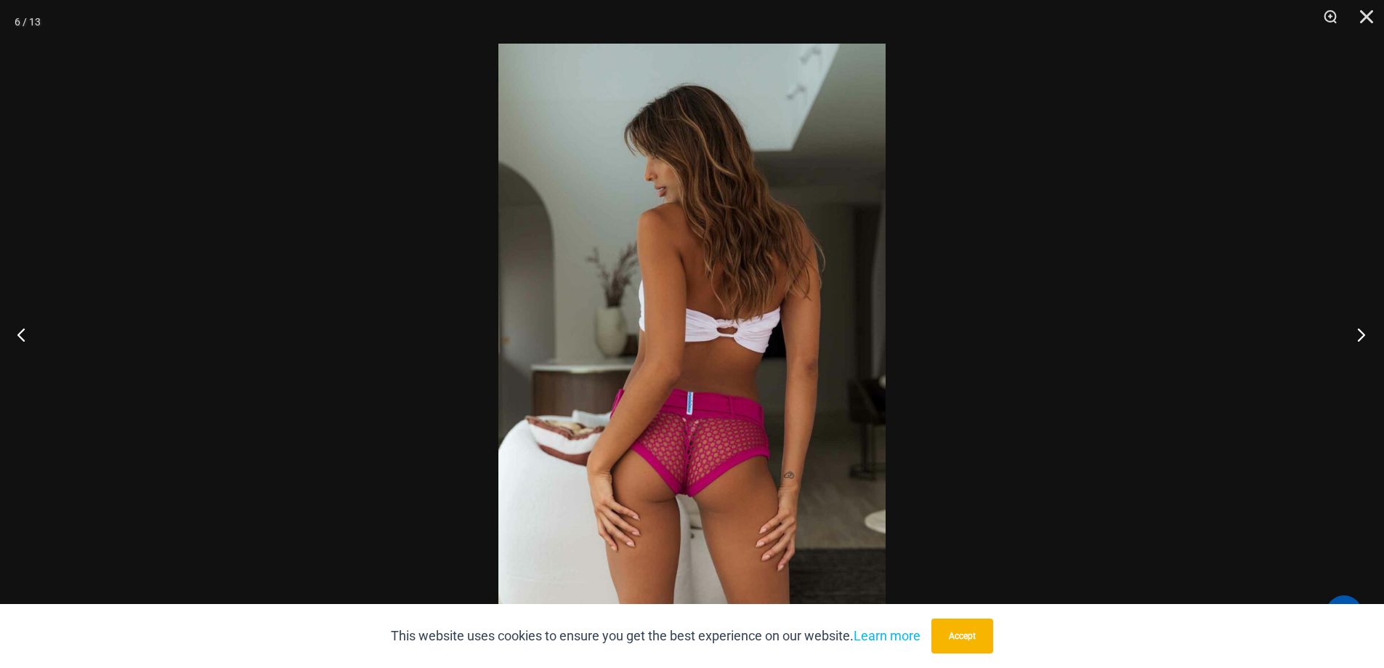
click at [1356, 337] on button "Next" at bounding box center [1356, 334] width 54 height 73
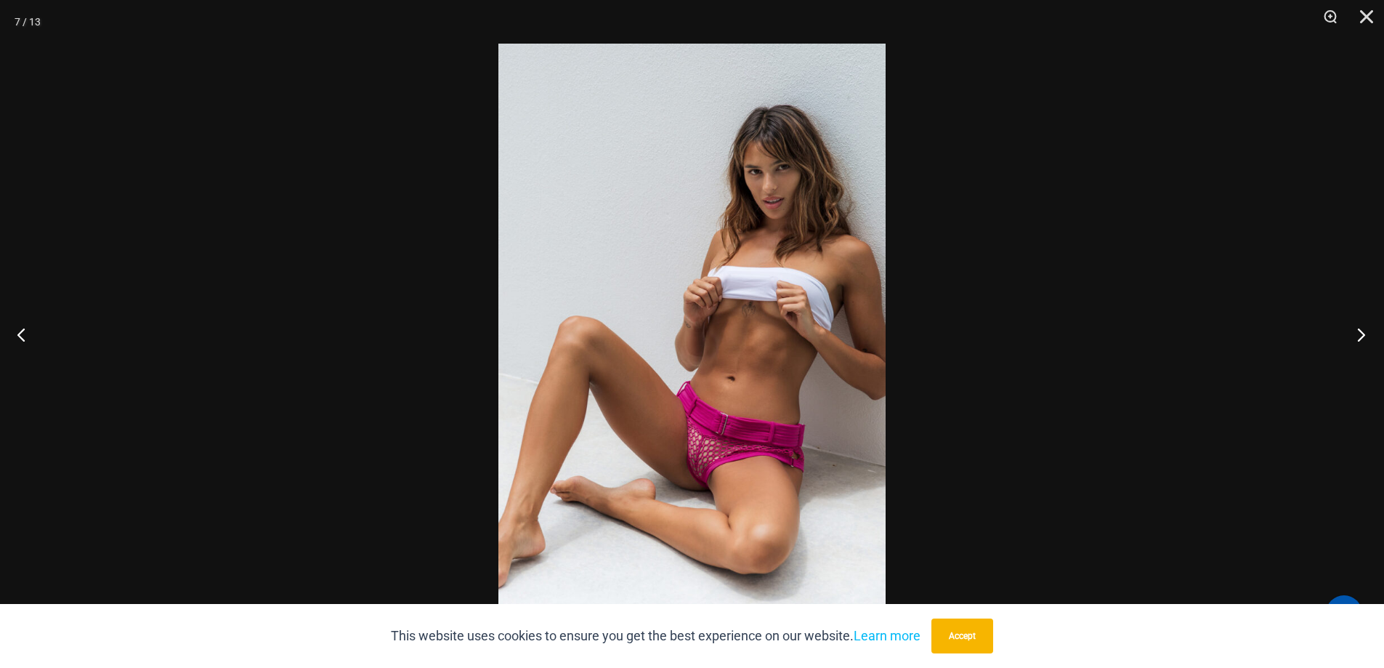
click at [1355, 338] on button "Next" at bounding box center [1356, 334] width 54 height 73
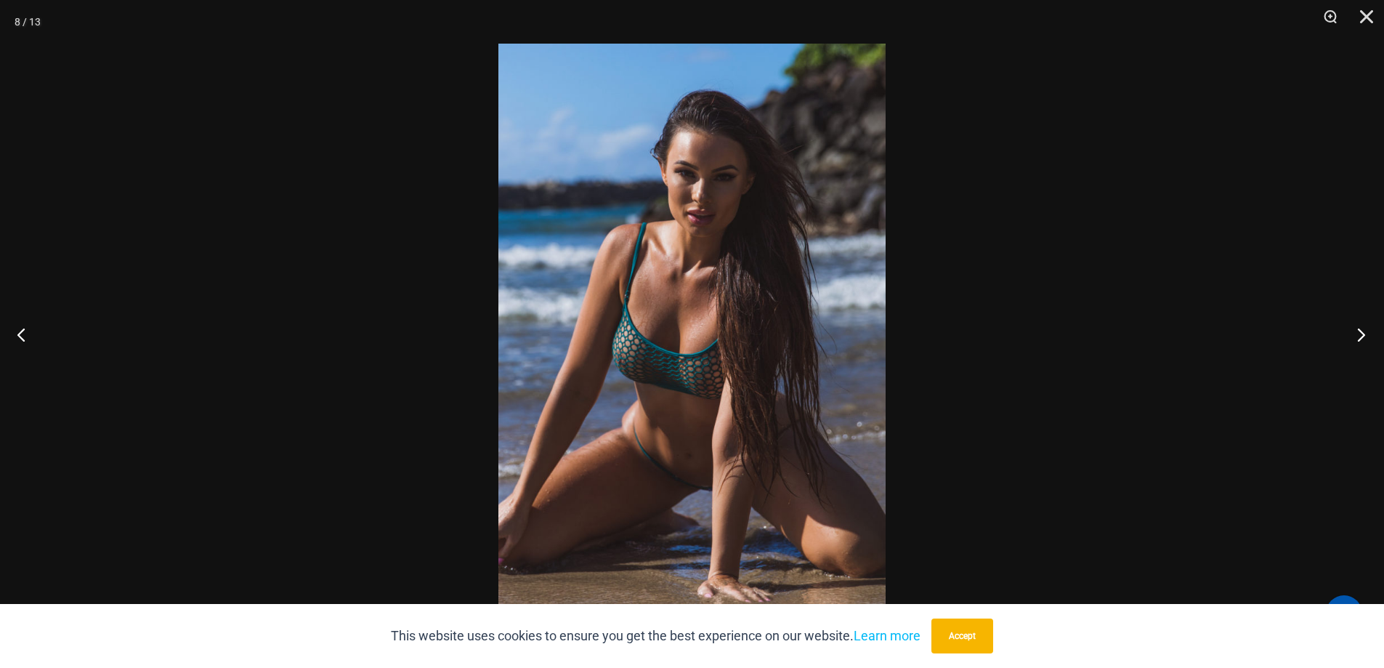
click at [1355, 338] on button "Next" at bounding box center [1356, 334] width 54 height 73
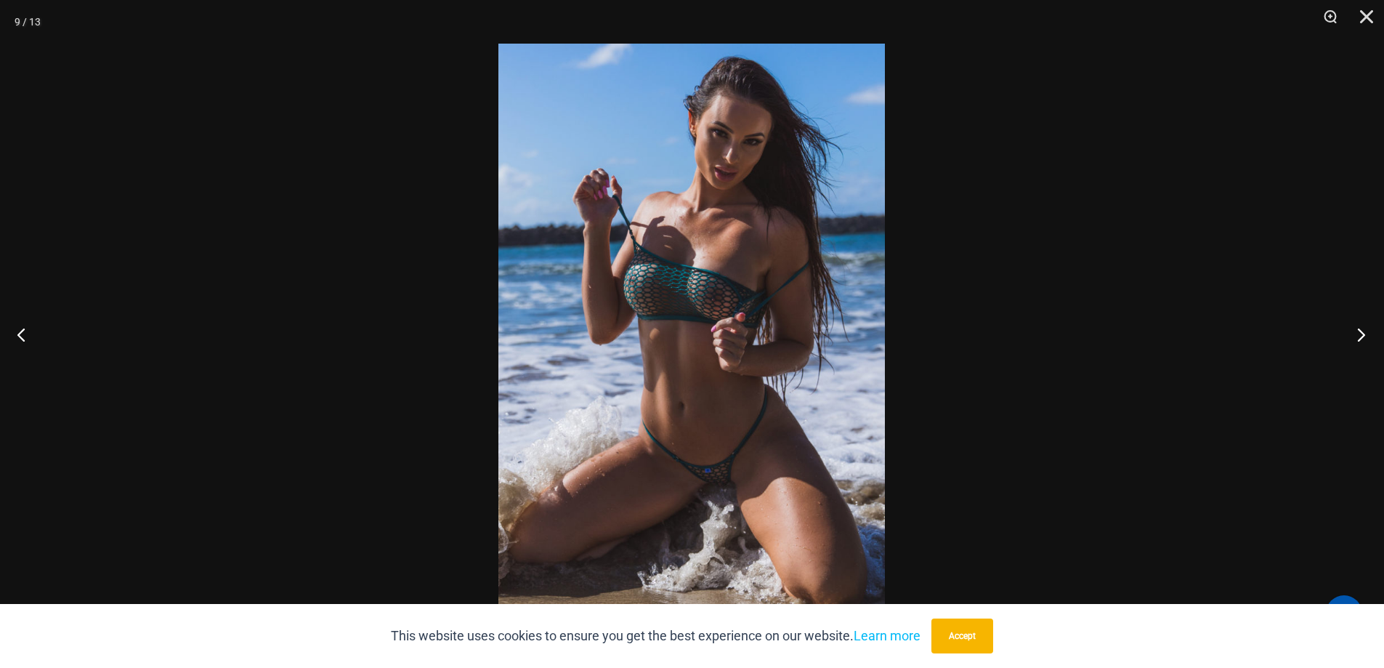
click at [1355, 338] on button "Next" at bounding box center [1356, 334] width 54 height 73
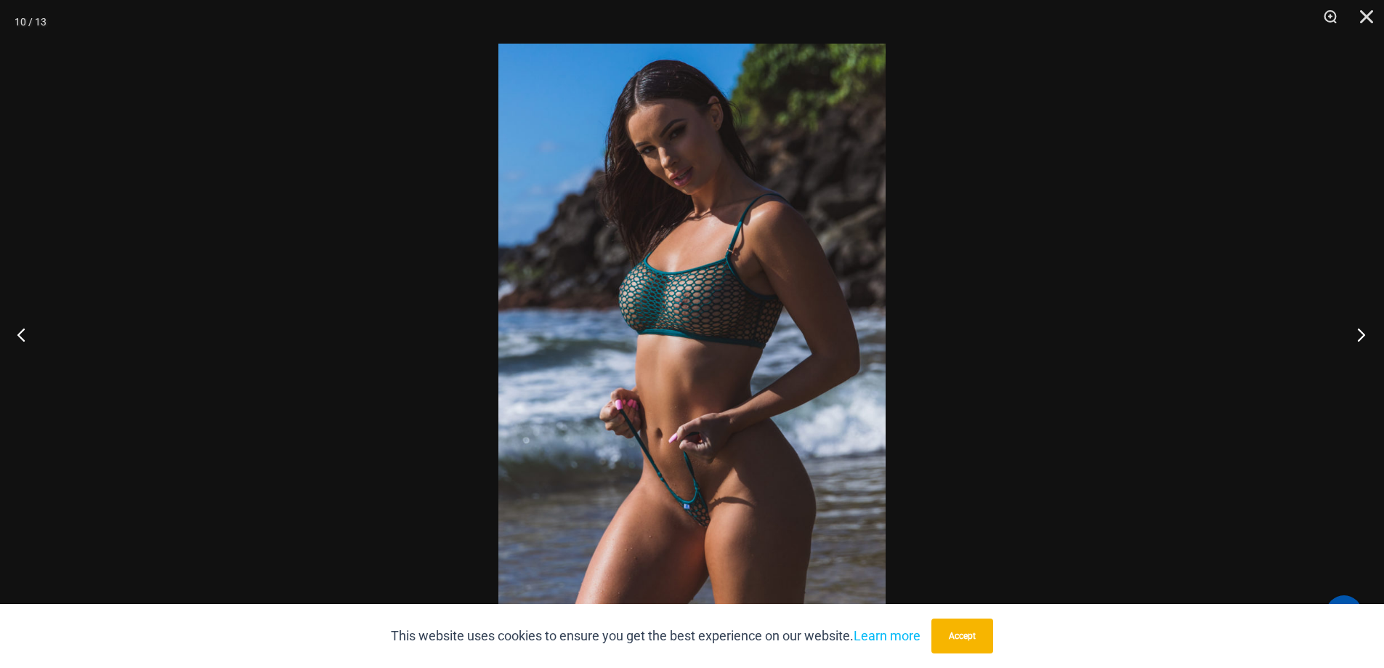
click at [1348, 339] on button "Next" at bounding box center [1356, 334] width 54 height 73
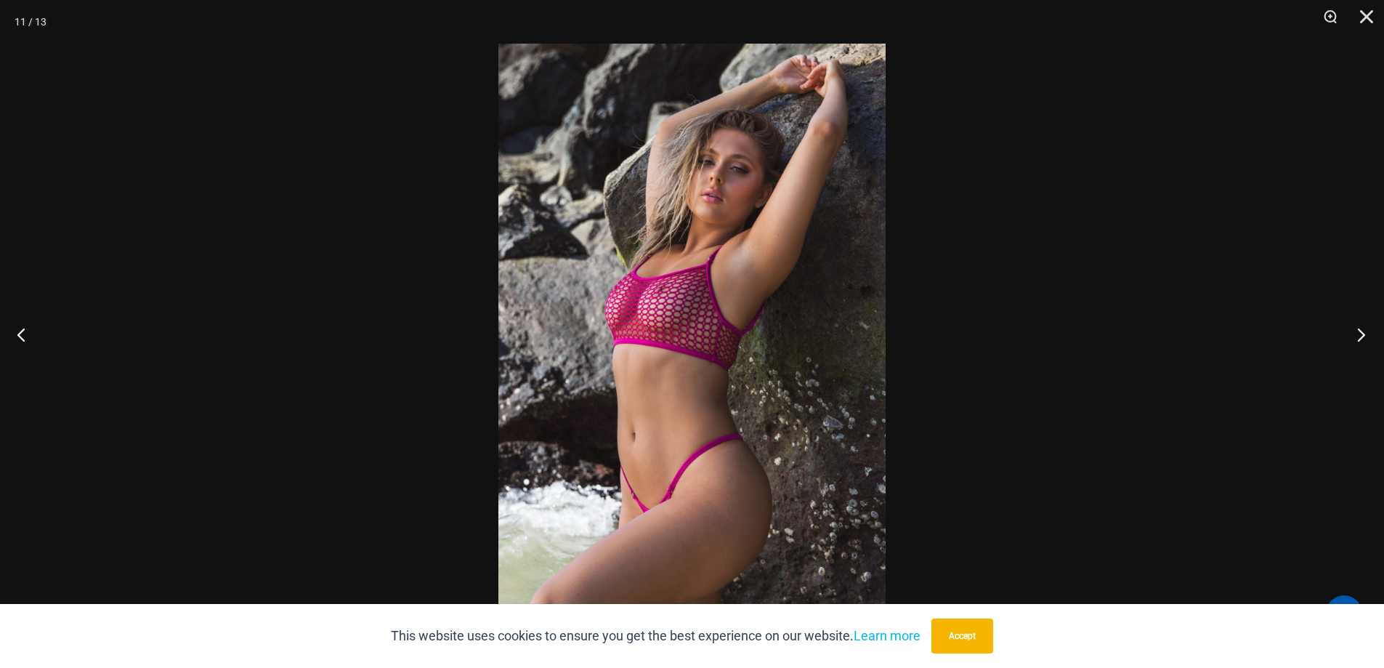
click at [1349, 338] on button "Next" at bounding box center [1356, 334] width 54 height 73
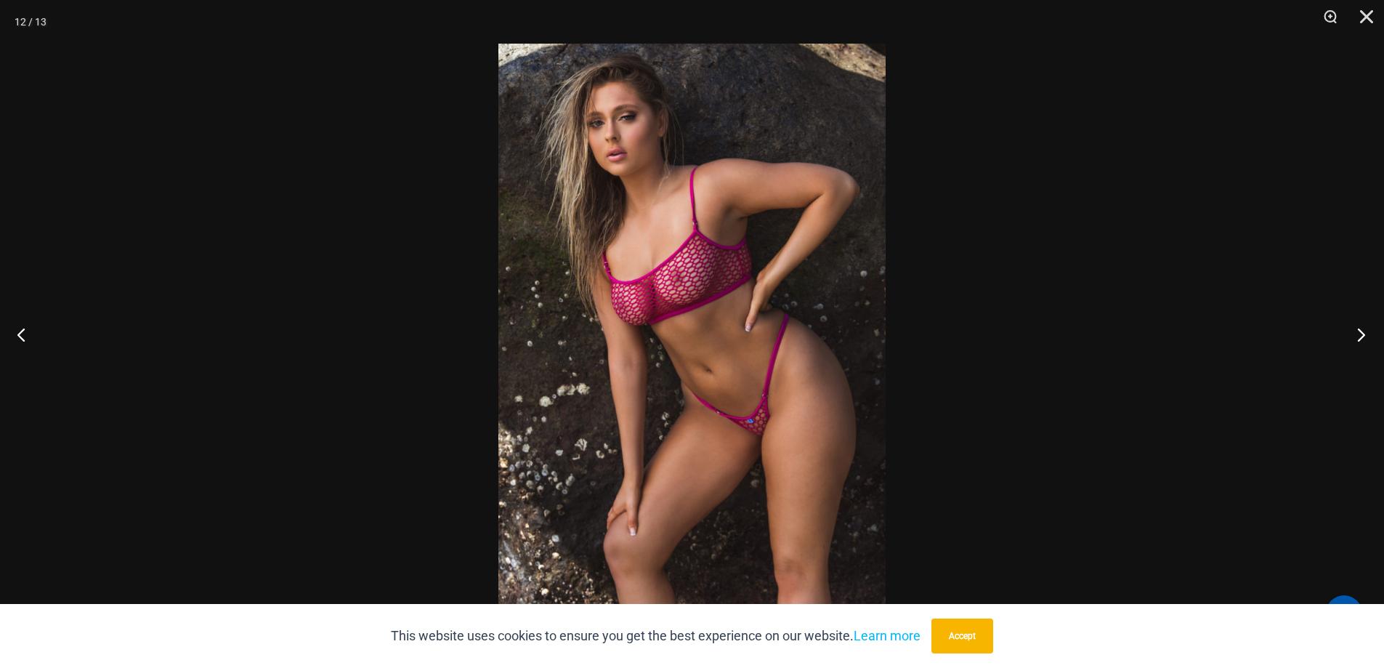
click at [1350, 338] on button "Next" at bounding box center [1356, 334] width 54 height 73
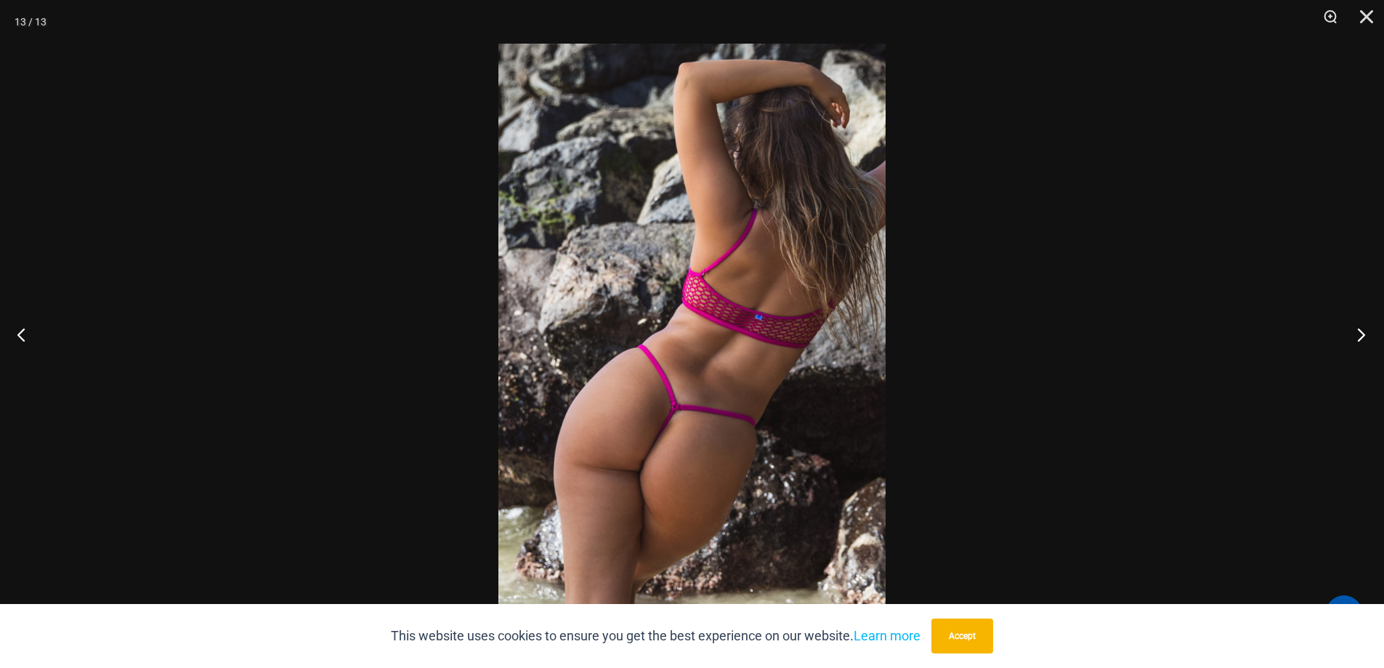
click at [1350, 343] on button "Next" at bounding box center [1356, 334] width 54 height 73
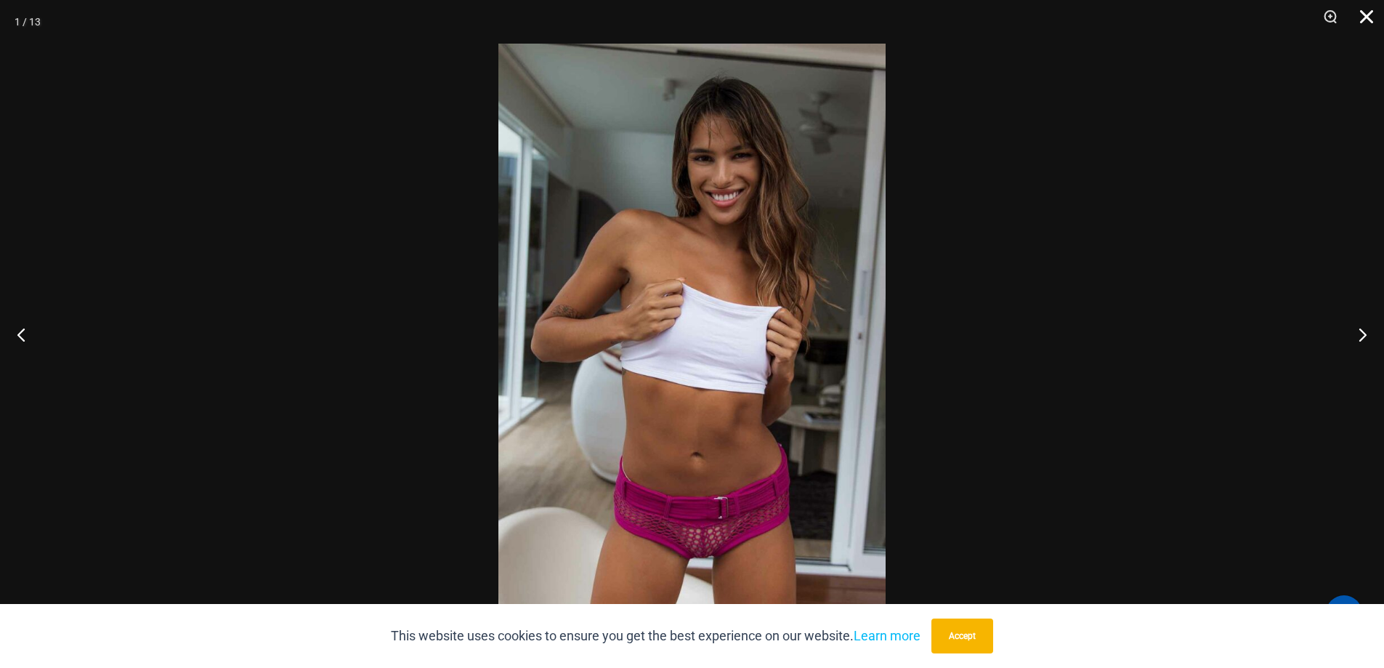
click at [1363, 23] on button "Close" at bounding box center [1361, 22] width 36 height 44
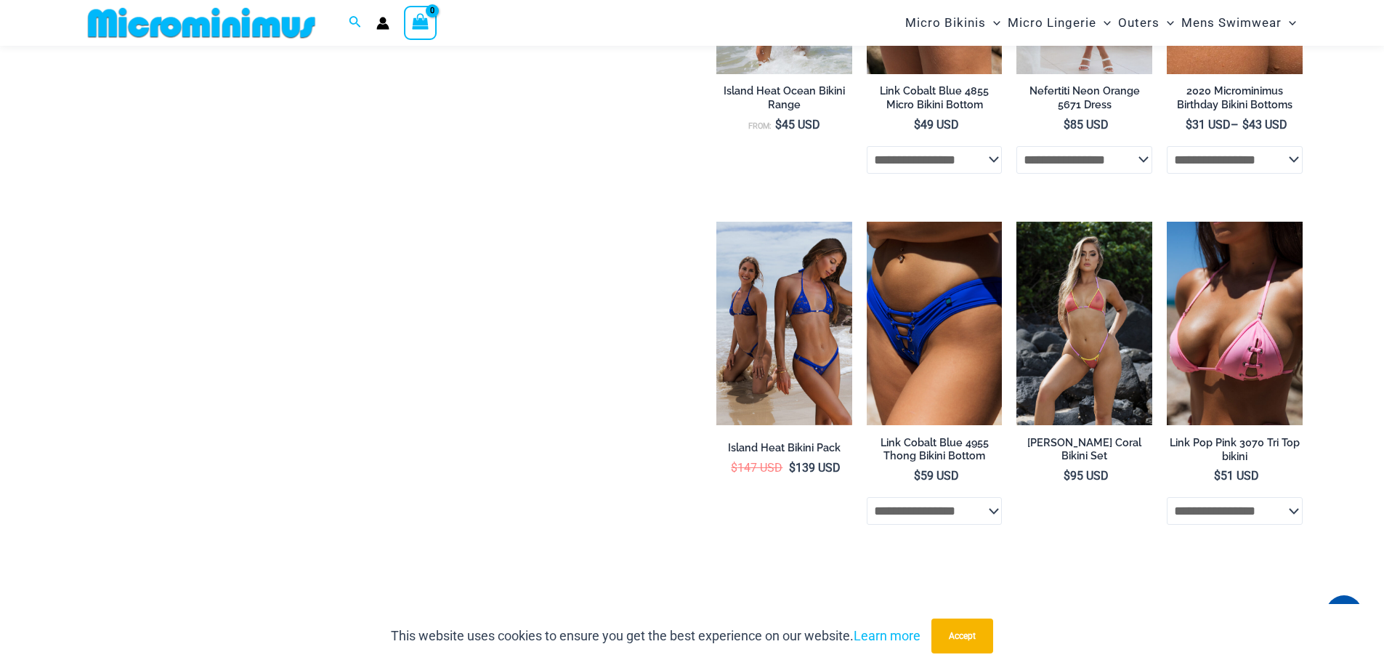
scroll to position [2973, 0]
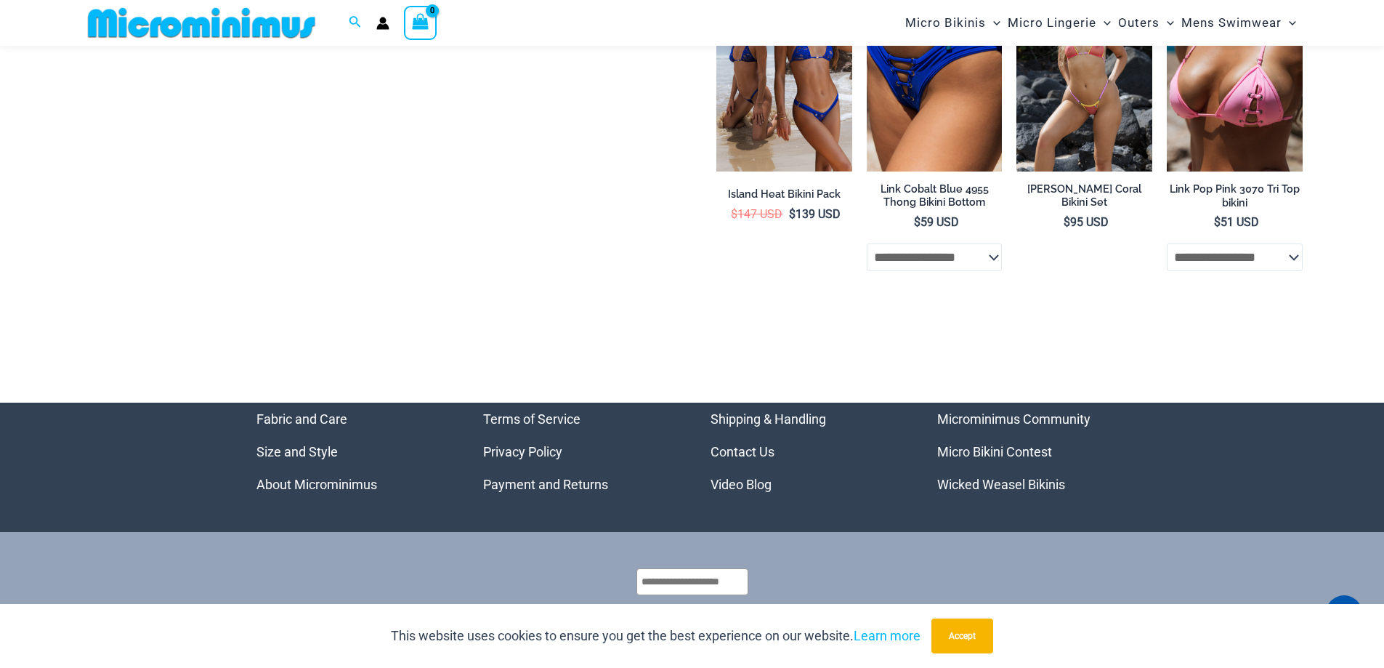
click at [1005, 452] on link "Micro Bikini Contest" at bounding box center [994, 451] width 115 height 15
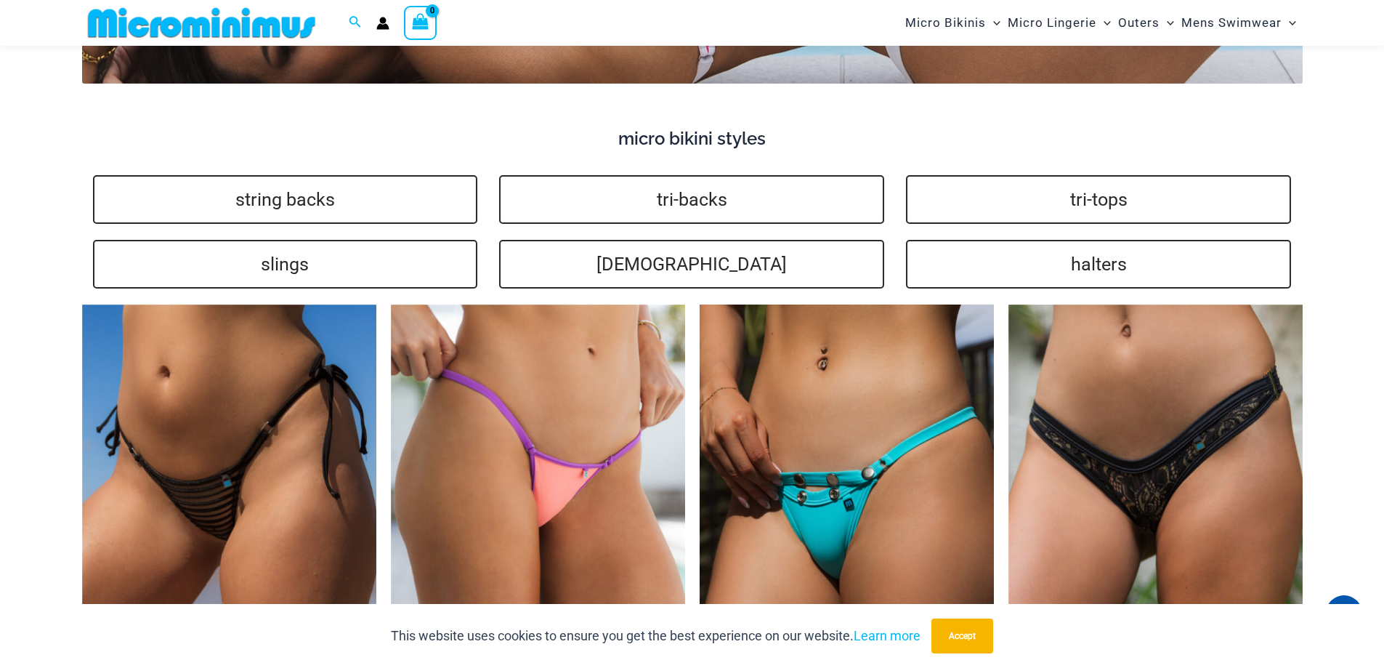
scroll to position [3546, 0]
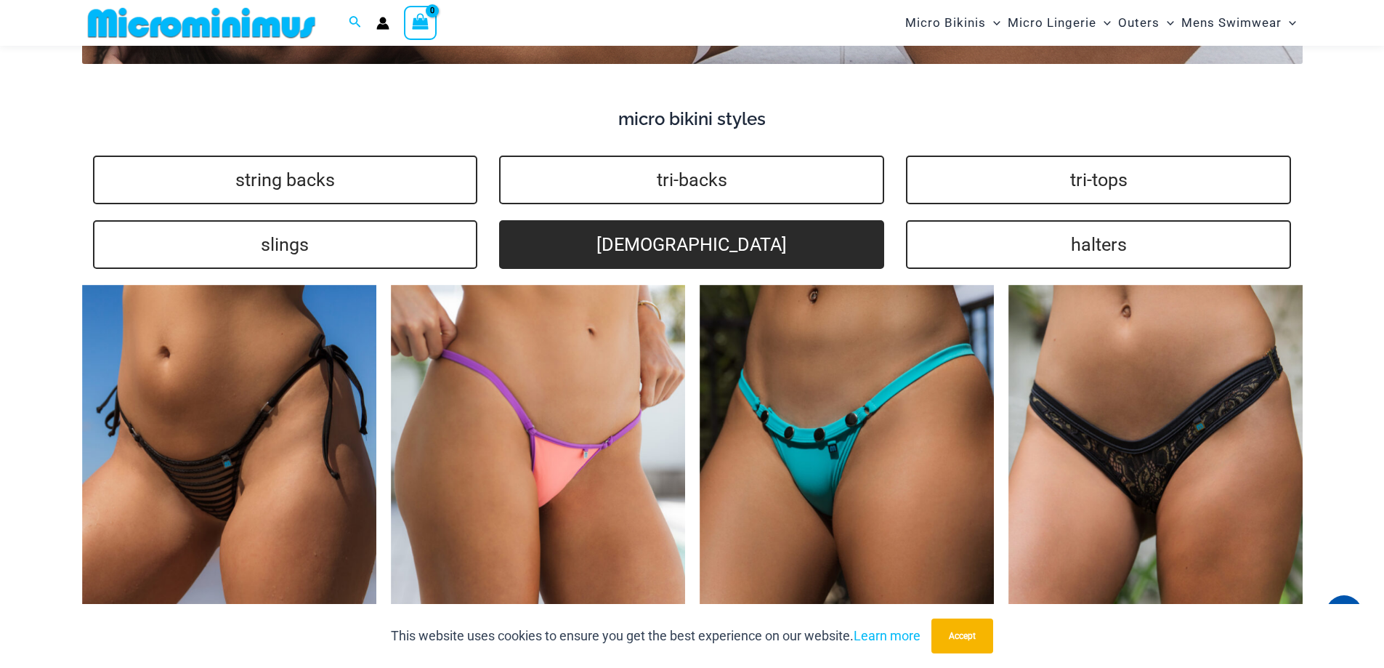
click at [653, 227] on link "brazilians" at bounding box center [691, 244] width 385 height 49
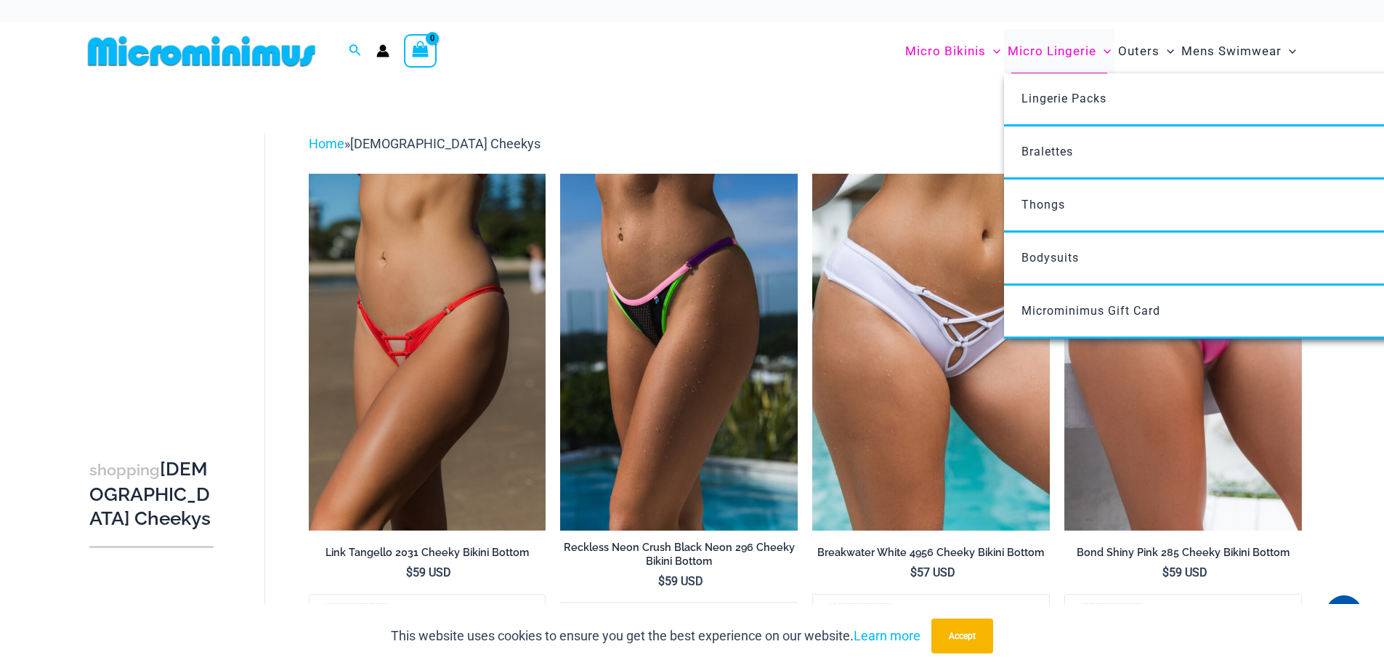
click at [1062, 55] on span "Micro Lingerie" at bounding box center [1051, 51] width 89 height 37
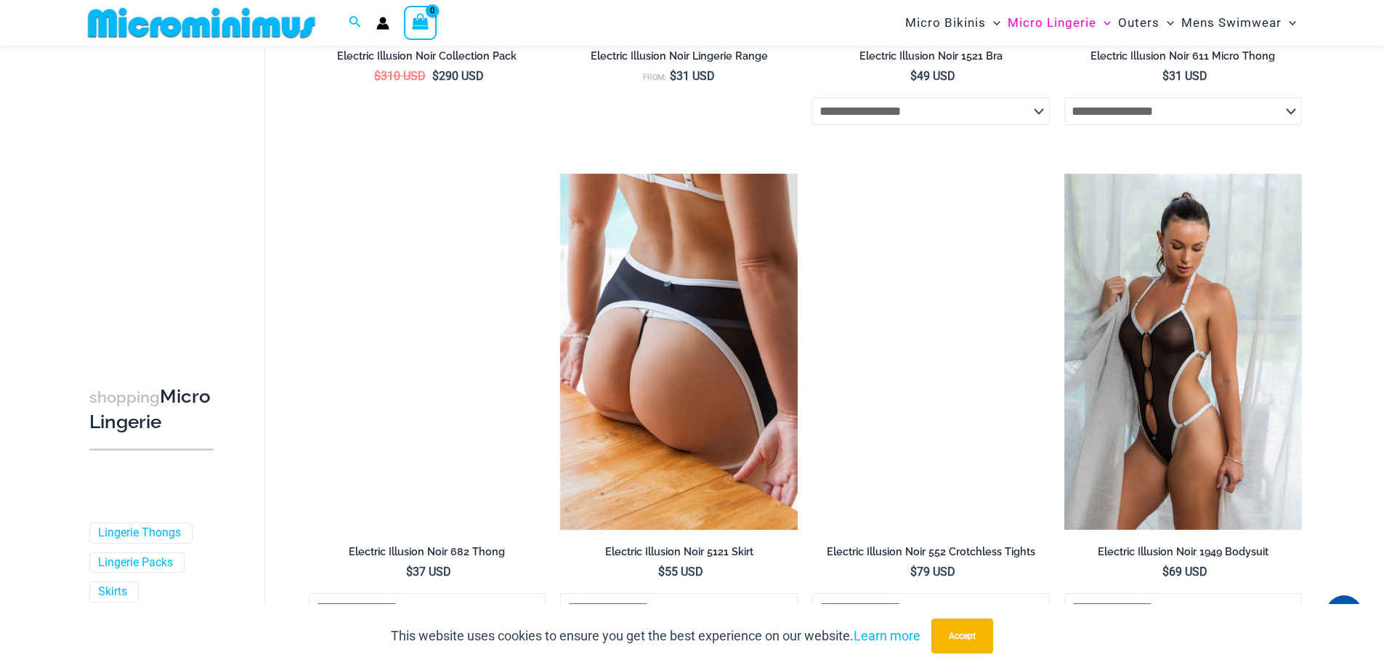
scroll to position [2093, 0]
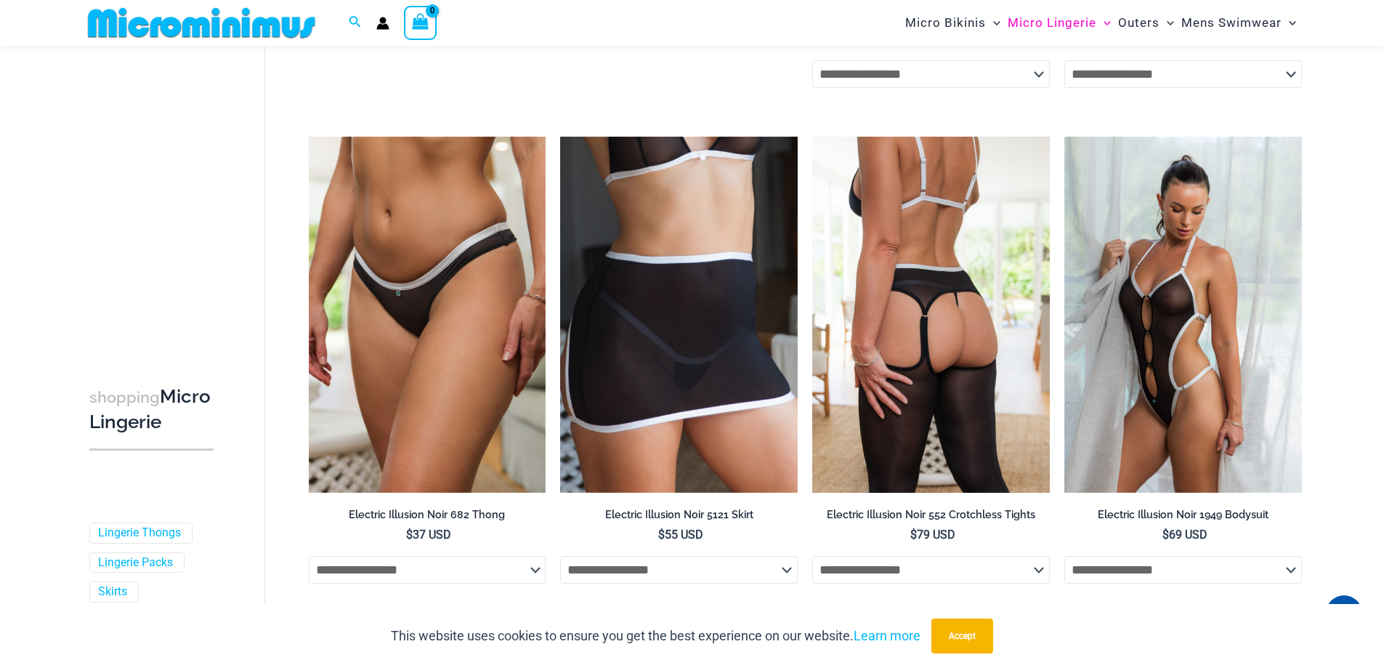
click at [960, 404] on img at bounding box center [931, 315] width 238 height 356
